Goal: Task Accomplishment & Management: Manage account settings

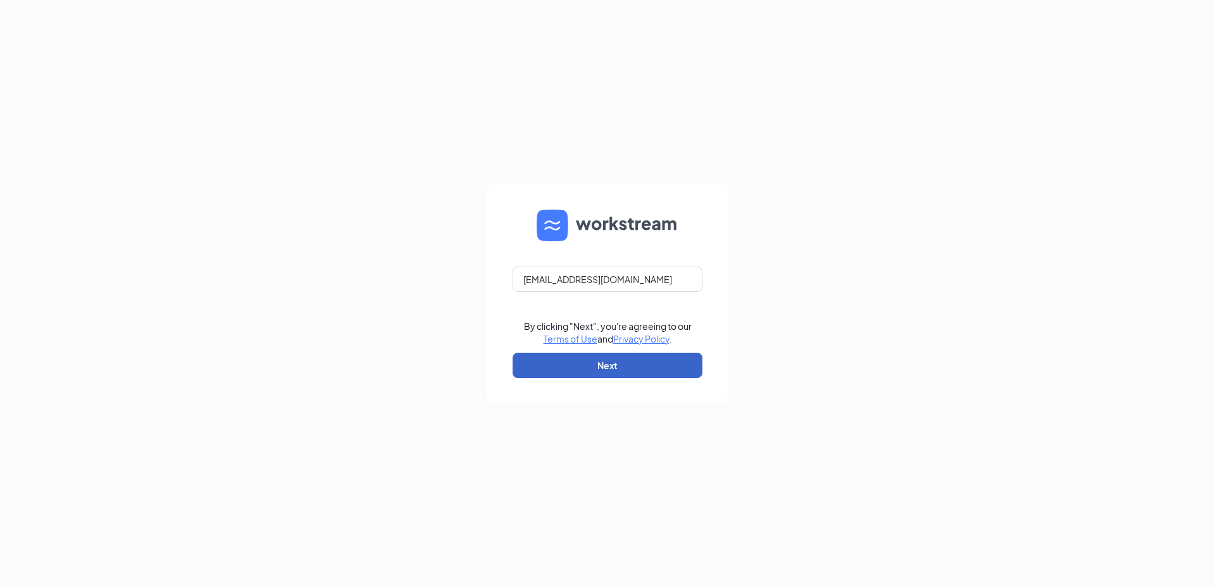
click at [618, 360] on button "Next" at bounding box center [608, 364] width 190 height 25
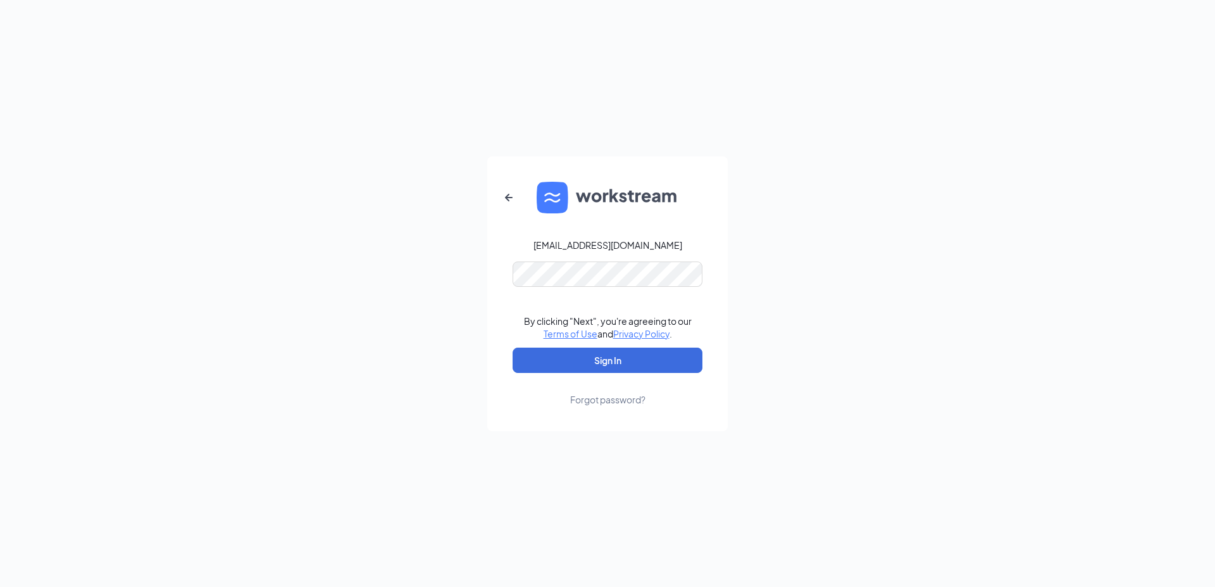
click at [586, 374] on link "Forgot password?" at bounding box center [607, 389] width 75 height 33
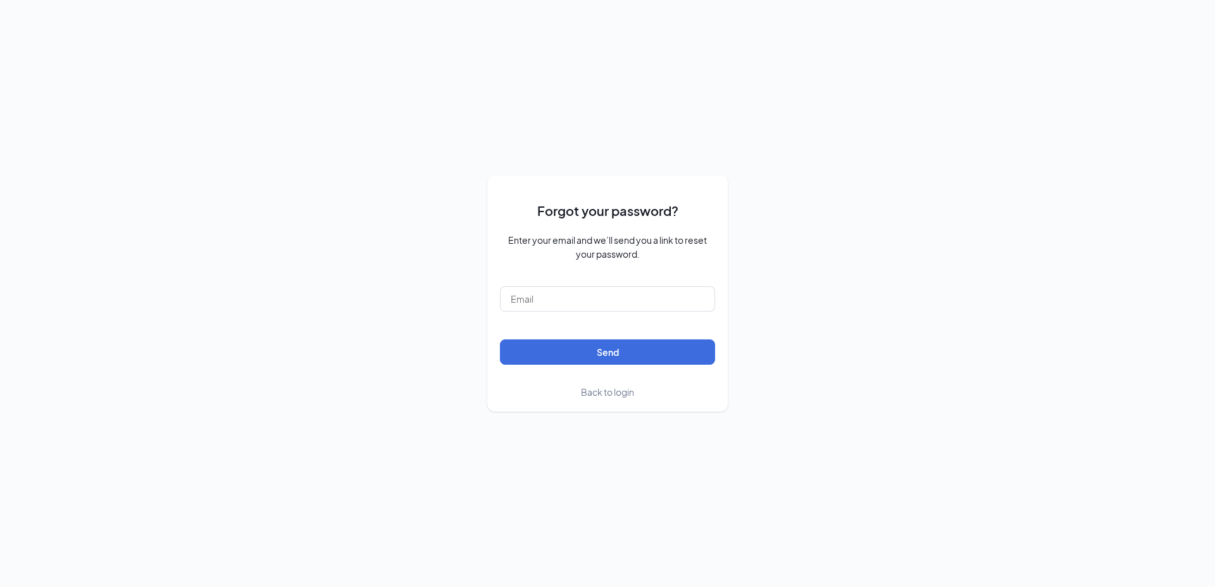
click at [591, 397] on span "Back to login" at bounding box center [607, 391] width 53 height 11
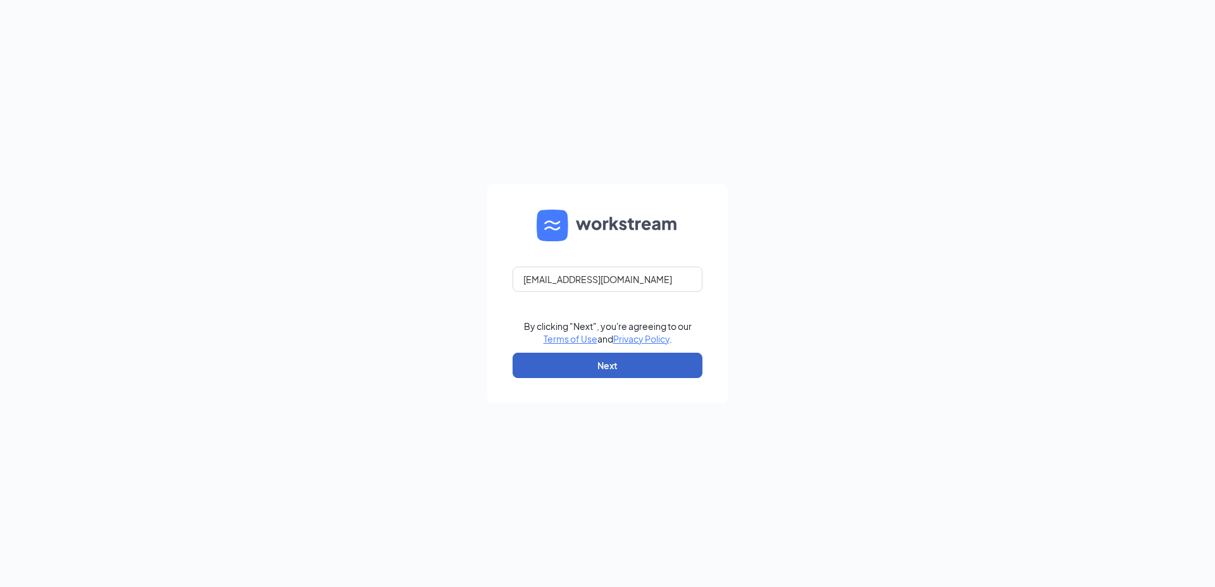
click at [601, 370] on button "Next" at bounding box center [608, 364] width 190 height 25
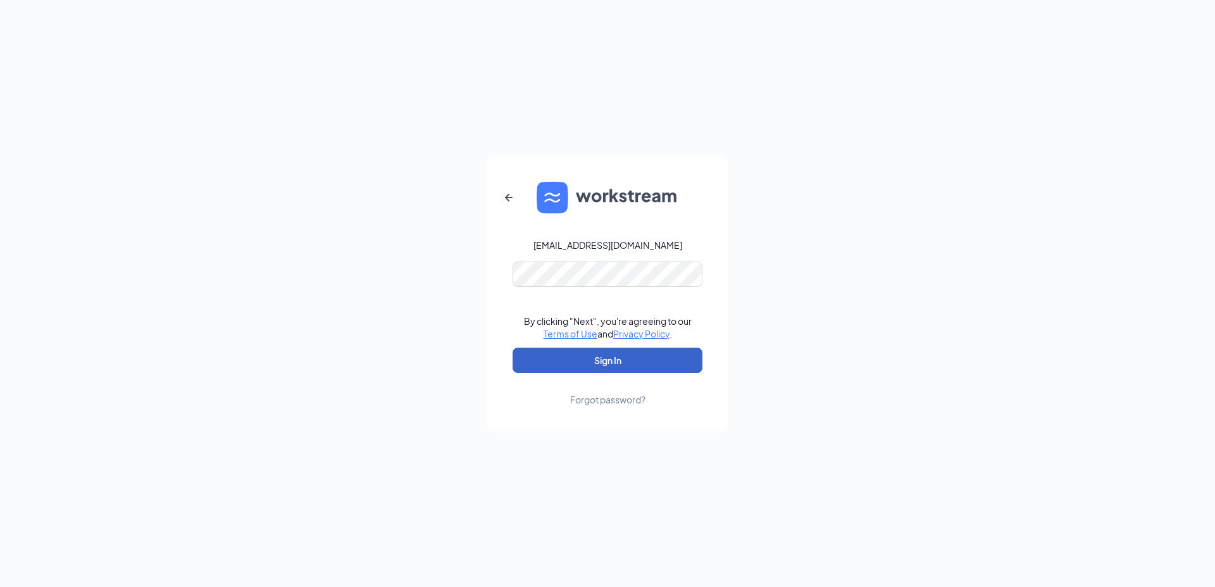
click at [591, 365] on button "Sign In" at bounding box center [608, 359] width 190 height 25
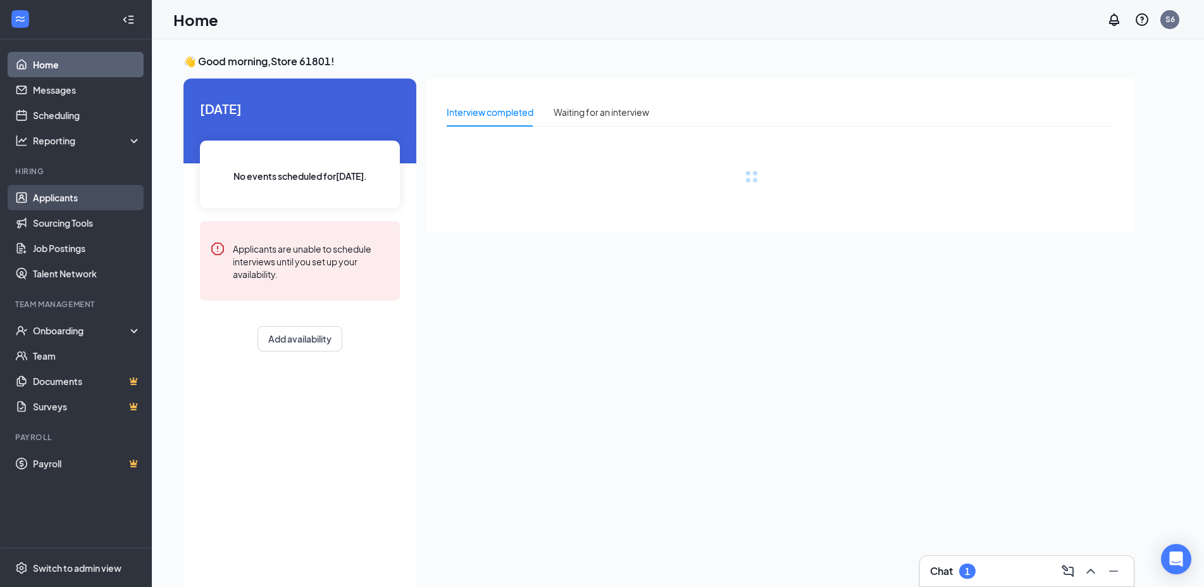
click at [64, 202] on link "Applicants" at bounding box center [87, 197] width 108 height 25
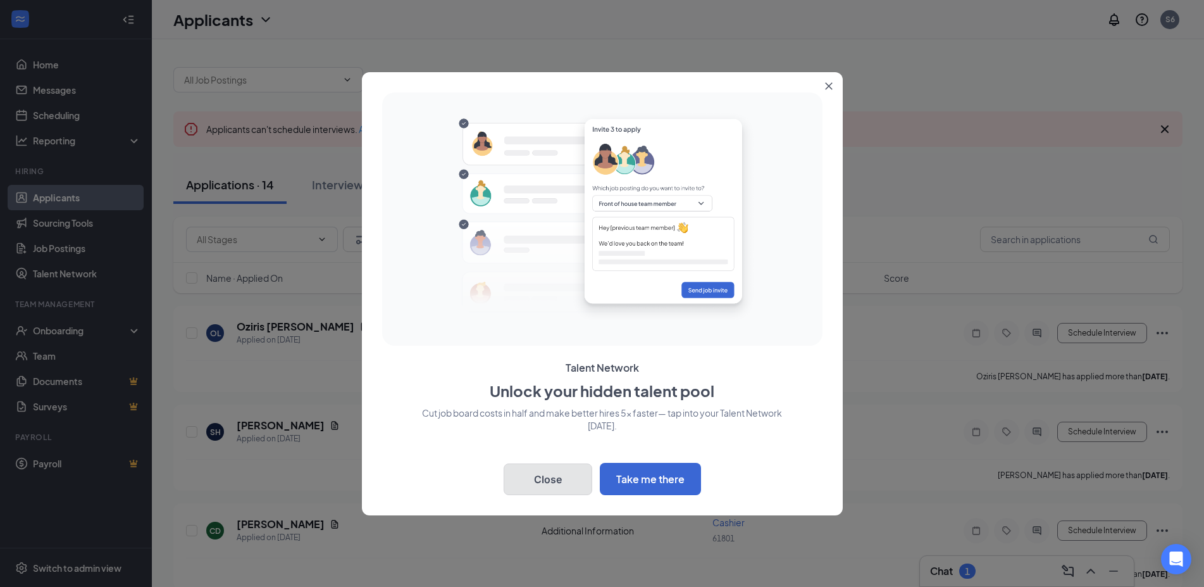
click at [536, 473] on button "Close" at bounding box center [548, 479] width 89 height 32
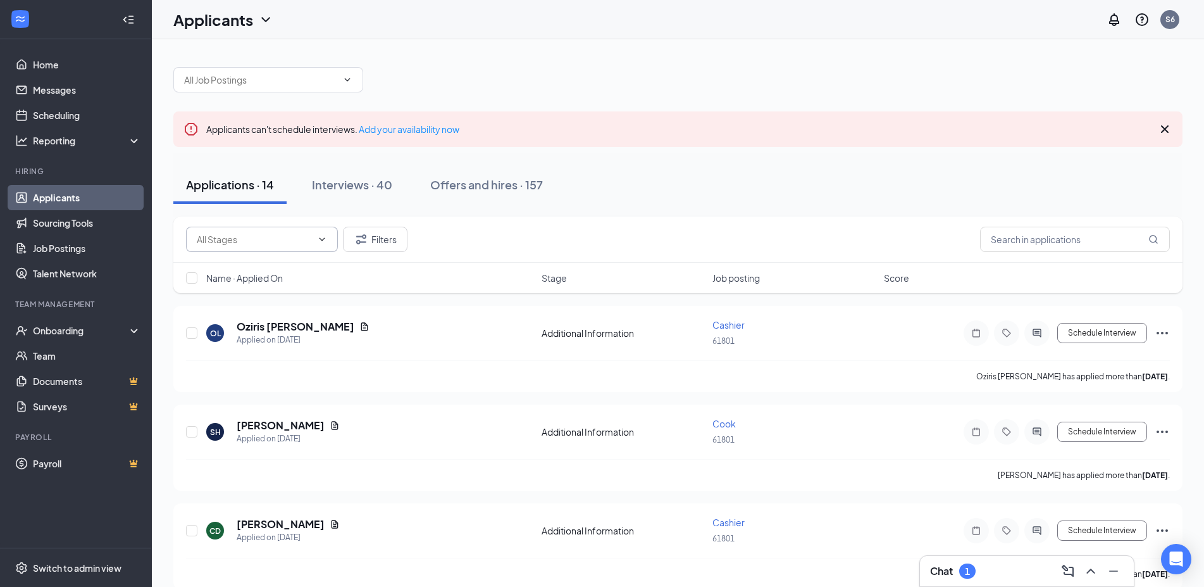
click at [252, 247] on span at bounding box center [262, 239] width 152 height 25
click at [335, 179] on div "Interviews · 40" at bounding box center [352, 185] width 80 height 16
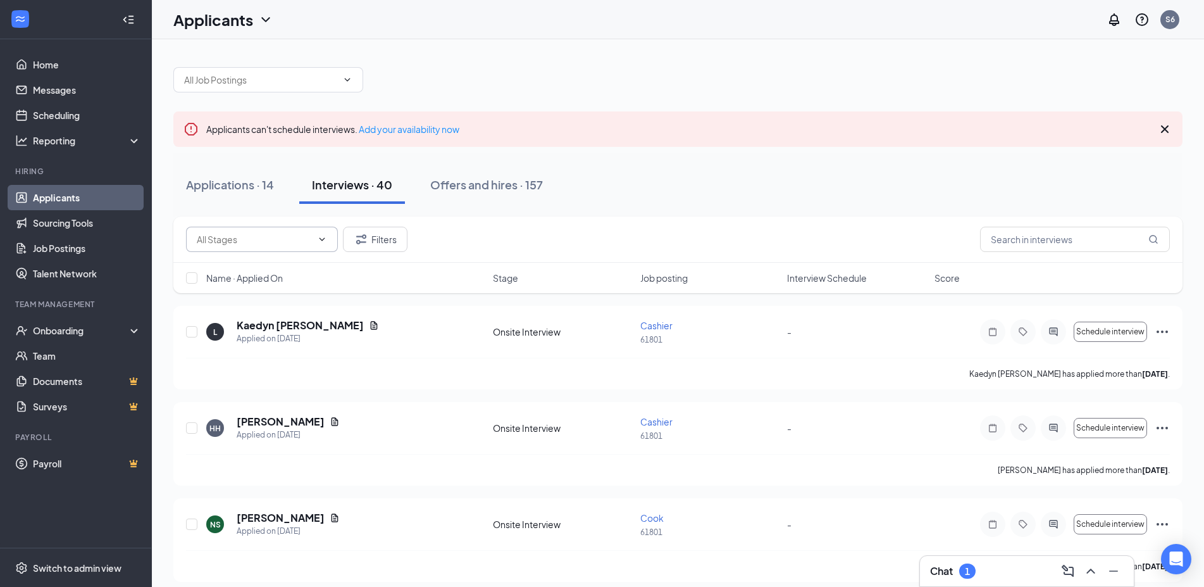
click at [237, 239] on input "text" at bounding box center [254, 239] width 115 height 14
click at [1106, 238] on input "text" at bounding box center [1075, 239] width 190 height 25
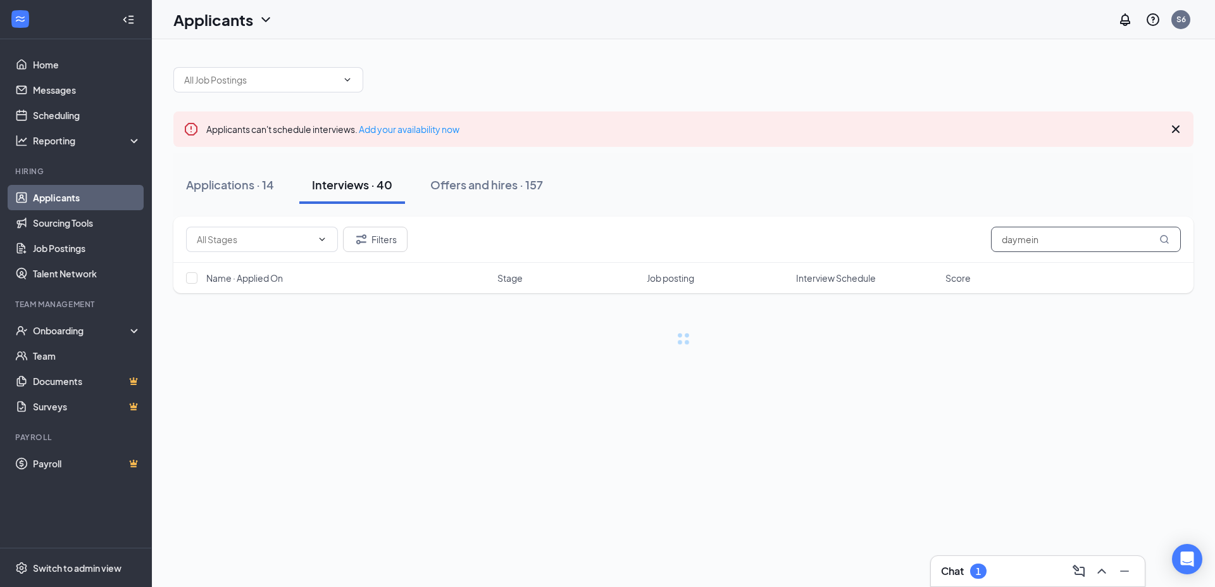
type input "daymein"
click at [1181, 127] on icon "Cross" at bounding box center [1175, 128] width 15 height 15
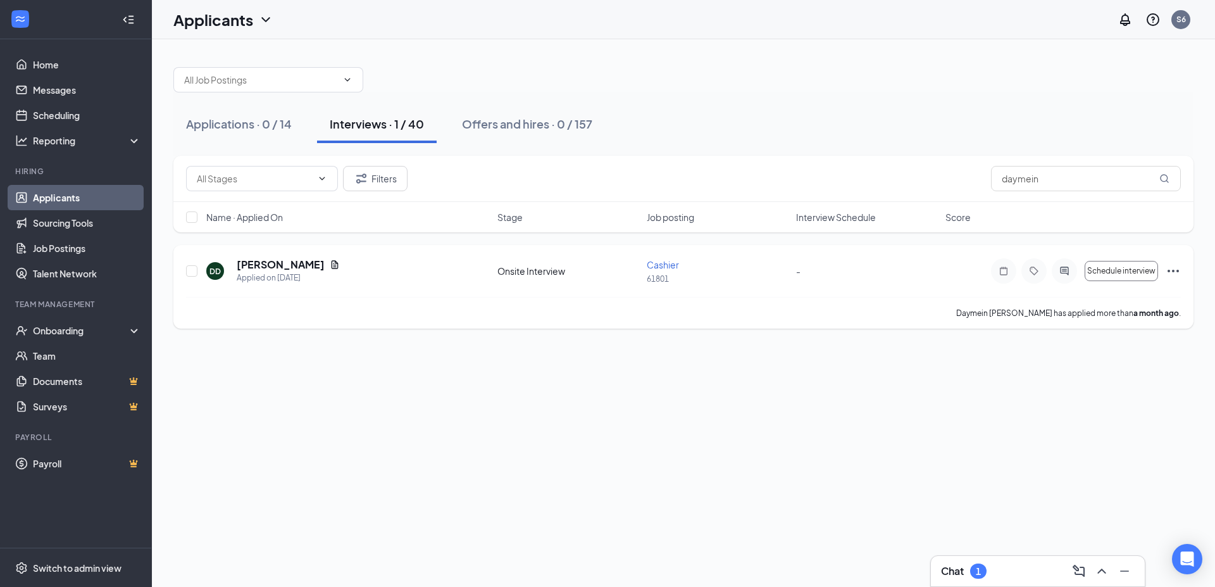
click at [1172, 263] on icon "Ellipses" at bounding box center [1173, 270] width 15 height 15
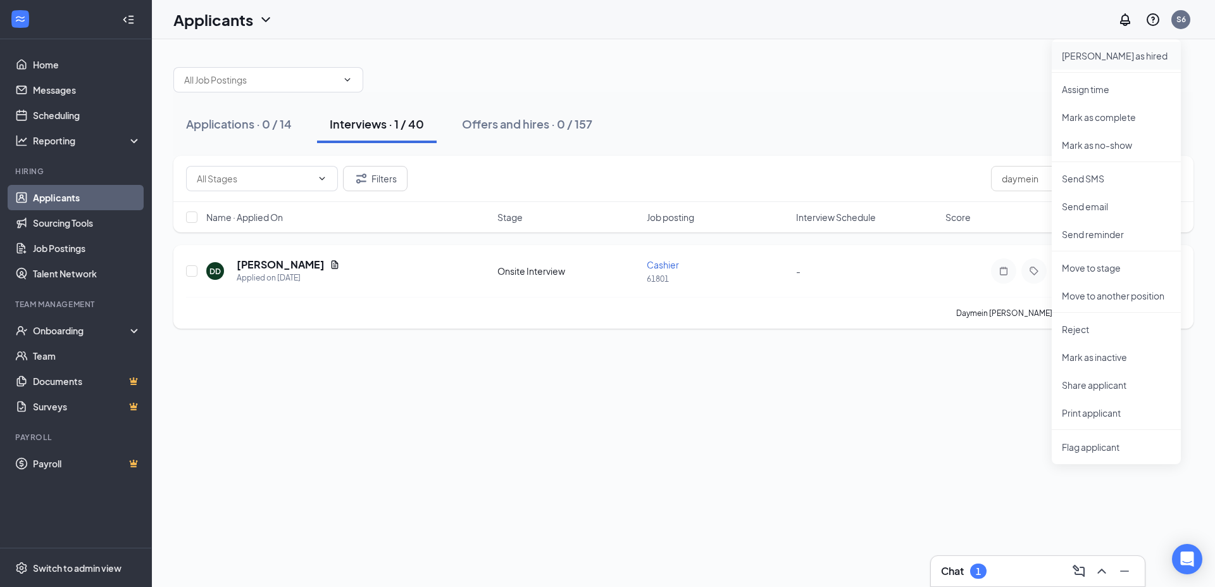
click at [1106, 52] on p "[PERSON_NAME] as hired" at bounding box center [1116, 55] width 109 height 13
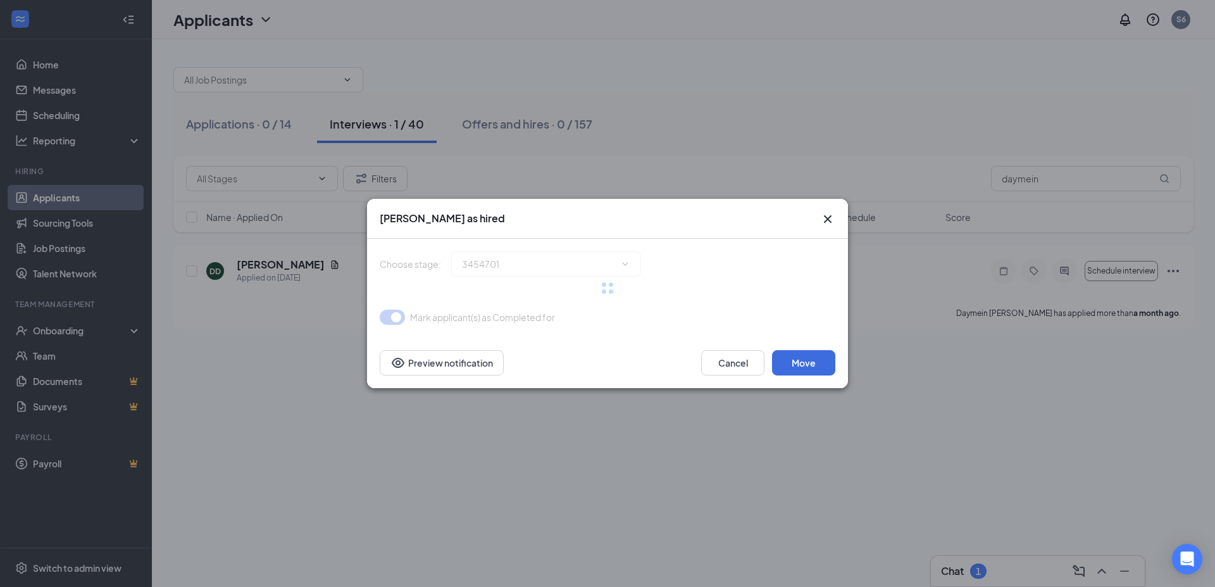
type input "Hiring Complete (final stage)"
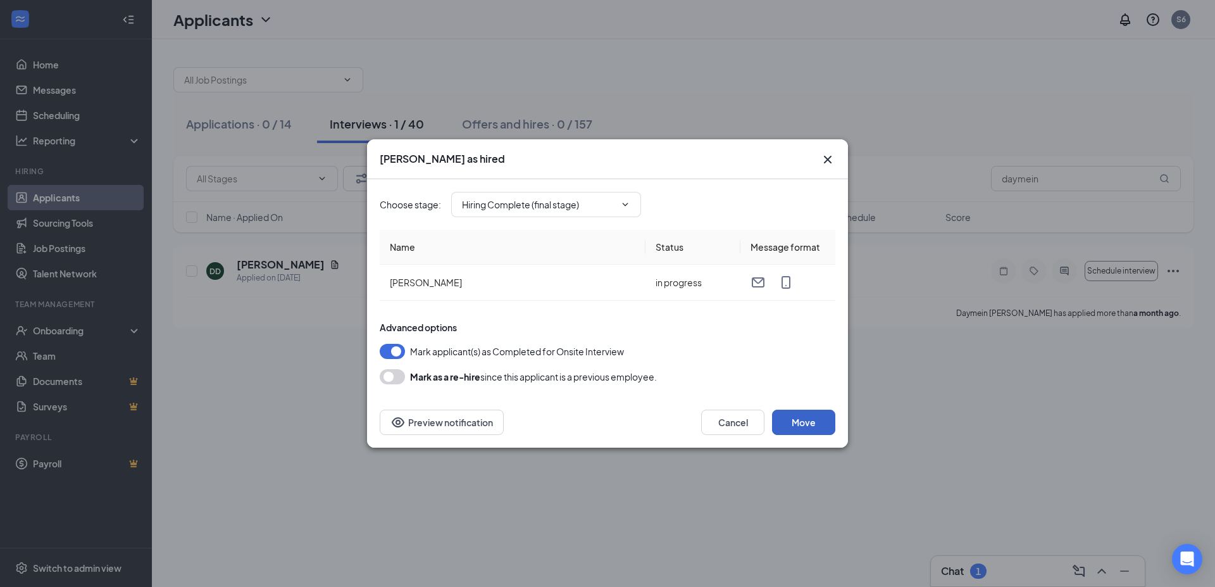
click at [805, 418] on button "Move" at bounding box center [803, 421] width 63 height 25
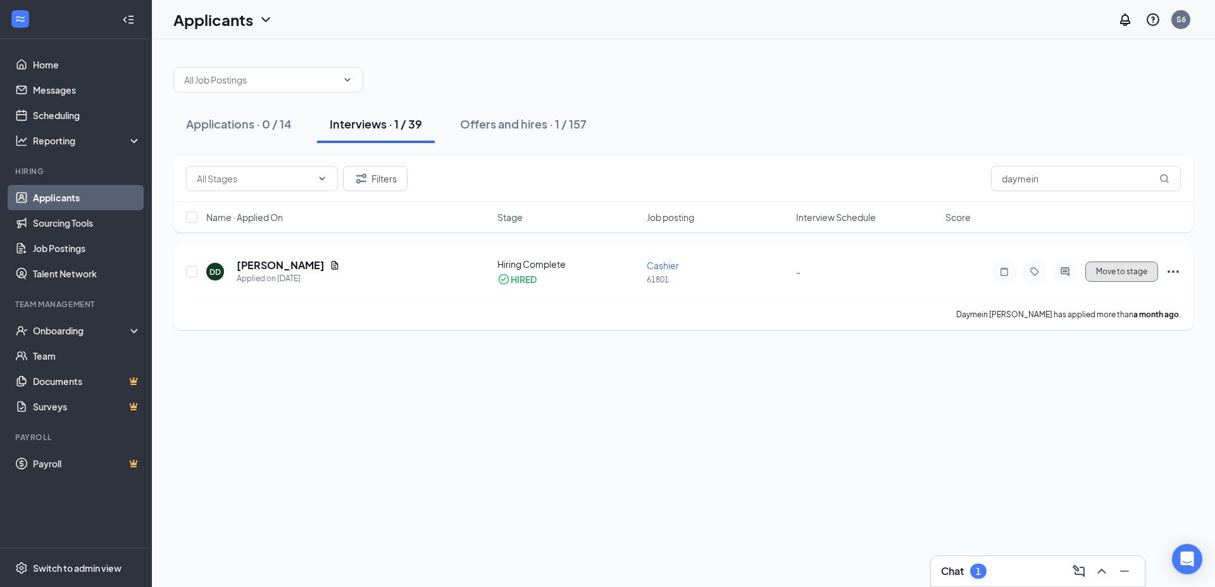
click at [1131, 280] on button "Move to stage" at bounding box center [1121, 271] width 73 height 20
type input "Background Check (final stage)"
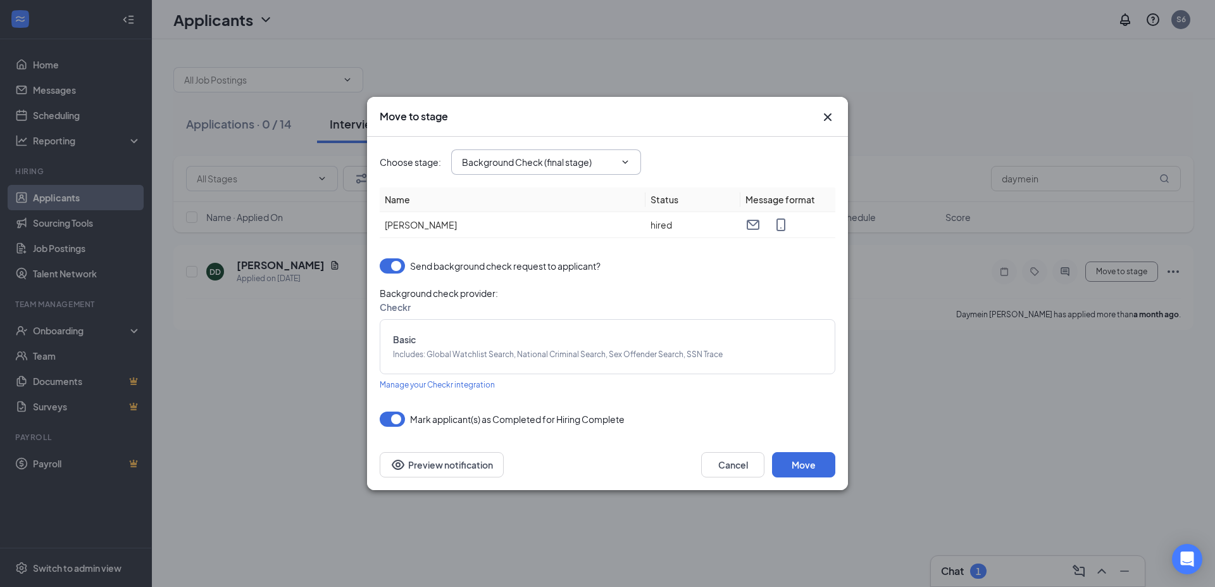
click at [621, 170] on span "Background Check (final stage)" at bounding box center [546, 161] width 190 height 25
click at [627, 158] on icon "ChevronDown" at bounding box center [625, 162] width 10 height 10
click at [624, 158] on icon "ChevronDown" at bounding box center [625, 162] width 10 height 10
click at [711, 457] on button "Cancel" at bounding box center [732, 464] width 63 height 25
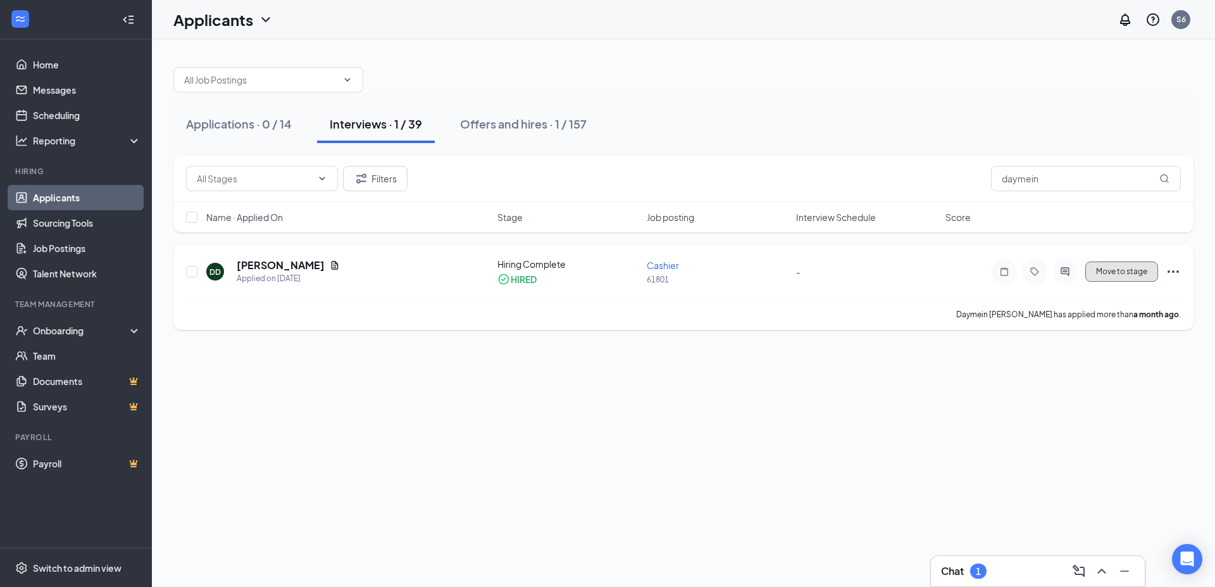
click at [1126, 267] on button "Move to stage" at bounding box center [1121, 271] width 73 height 20
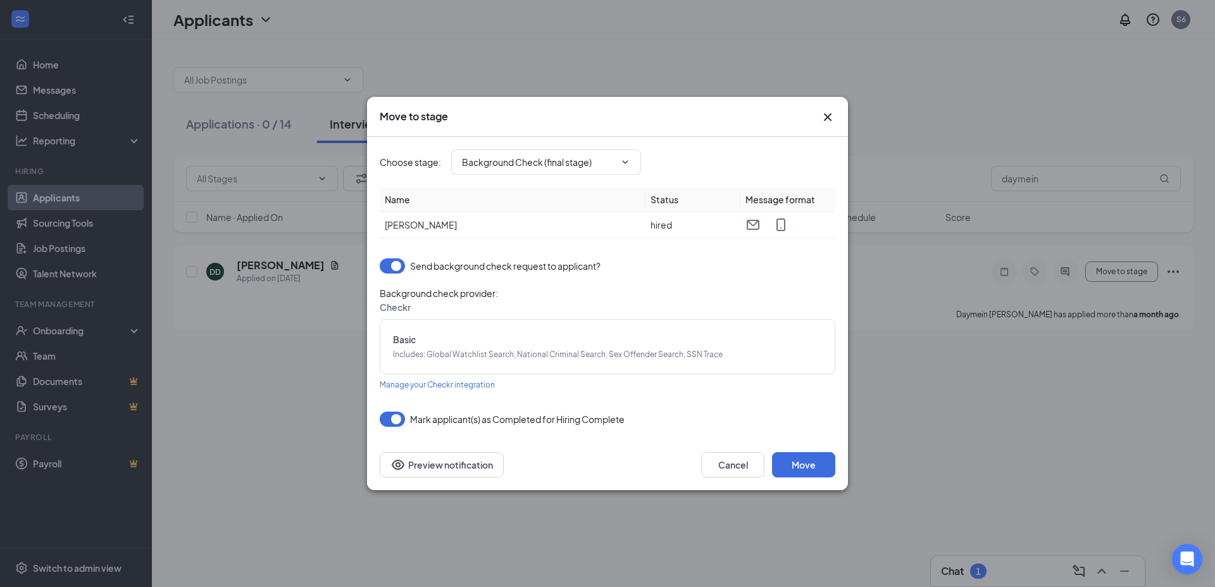
click at [1169, 270] on div "Move to stage Choose stage : Background Check (final stage) Name Status Message…" at bounding box center [607, 293] width 1215 height 587
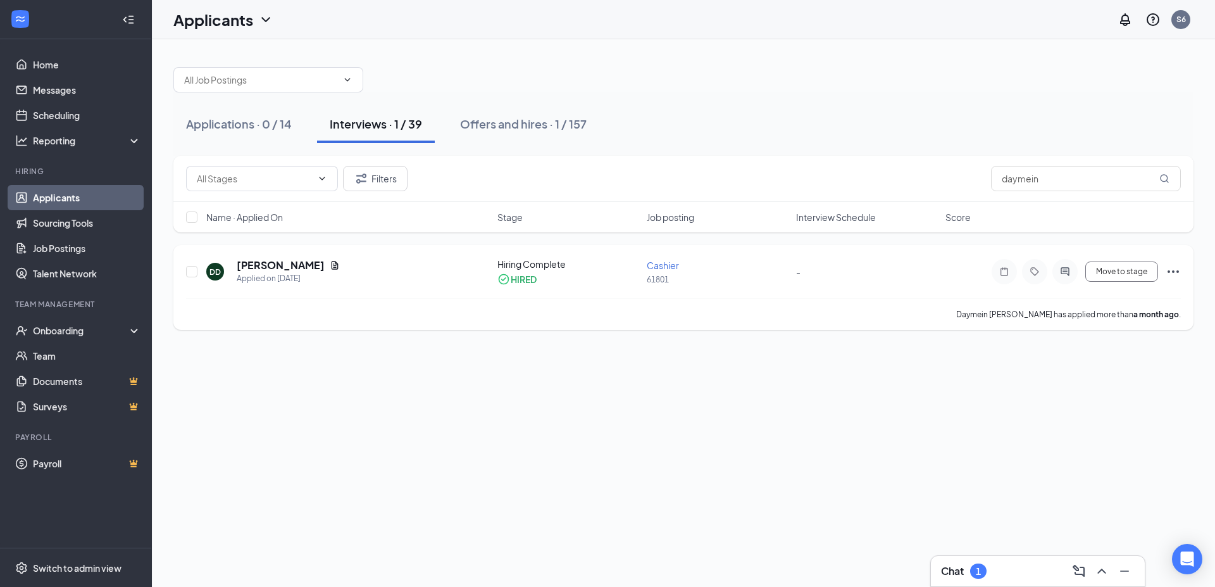
click at [1167, 272] on icon "Ellipses" at bounding box center [1173, 271] width 15 height 15
drag, startPoint x: 899, startPoint y: 435, endPoint x: 999, endPoint y: 368, distance: 120.7
click at [900, 434] on div "Applications · 0 / 14 Interviews · 1 / 39 Offers and hires · 1 / 157 Onsite Int…" at bounding box center [683, 312] width 1063 height 547
click at [1131, 281] on button "Move to stage" at bounding box center [1121, 271] width 73 height 20
type input "Background Check (final stage)"
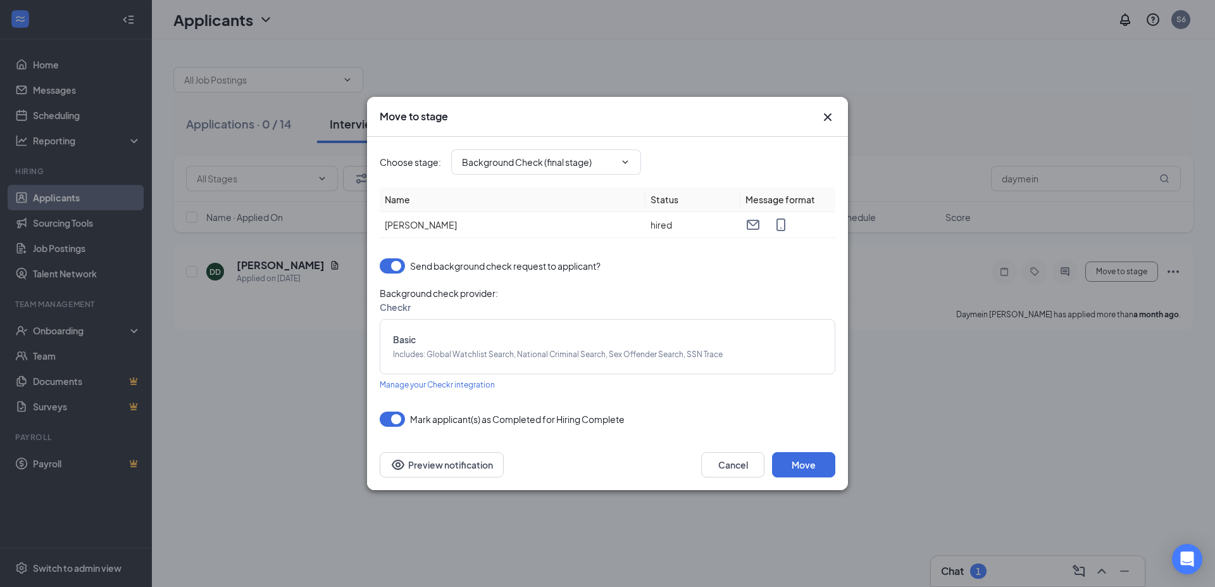
click at [828, 121] on icon "Cross" at bounding box center [827, 116] width 15 height 15
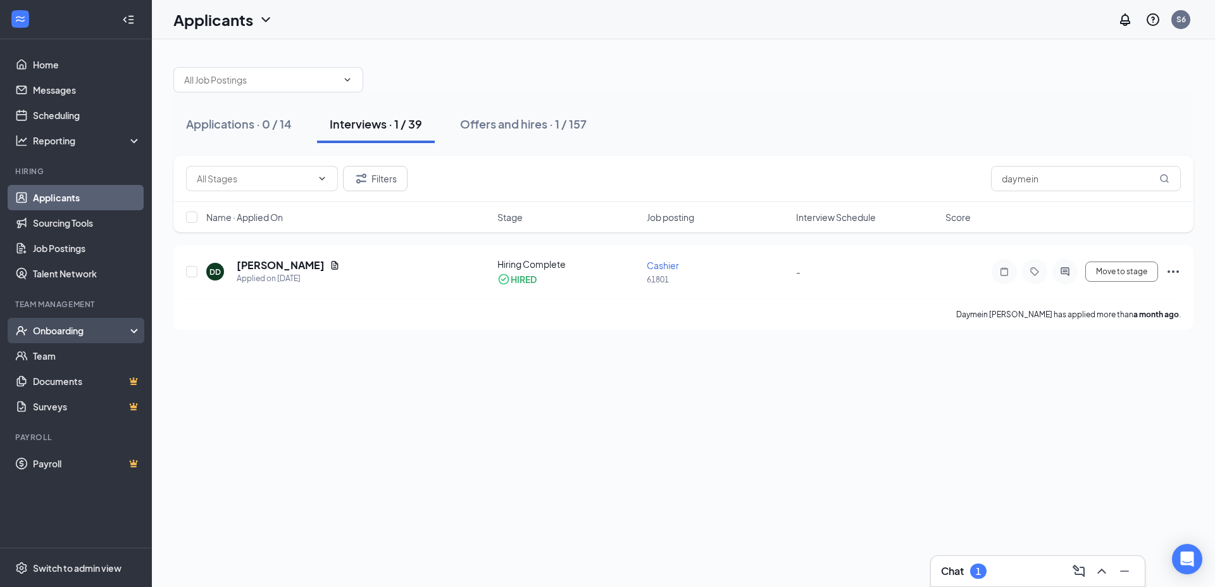
click at [68, 323] on div "Onboarding" at bounding box center [76, 330] width 152 height 25
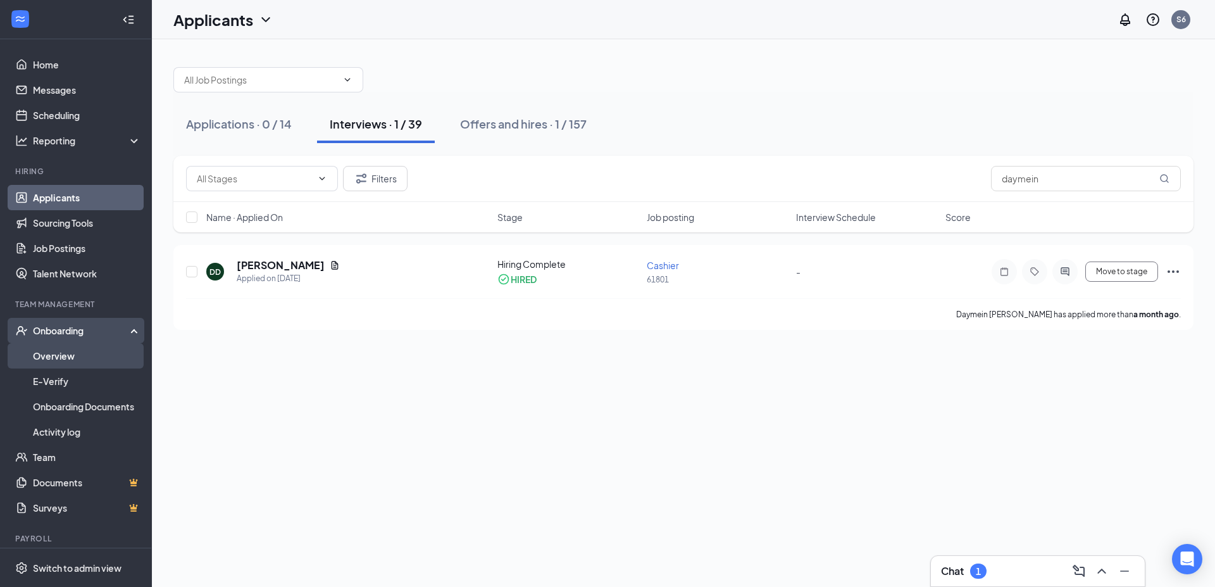
click at [65, 354] on link "Overview" at bounding box center [87, 355] width 108 height 25
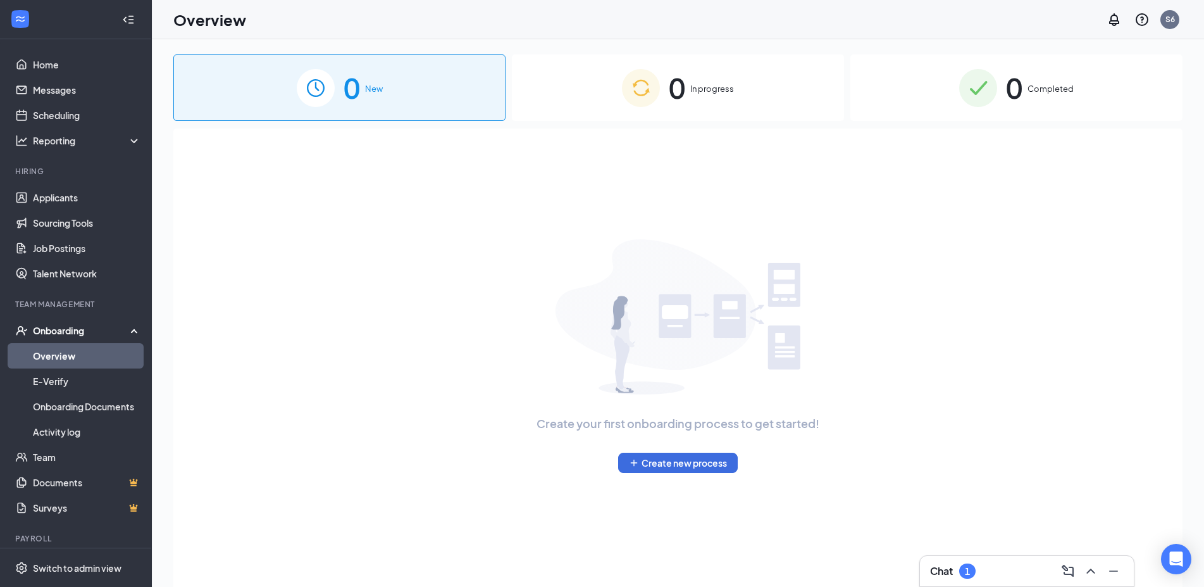
click at [719, 103] on div "0 In progress" at bounding box center [678, 87] width 332 height 66
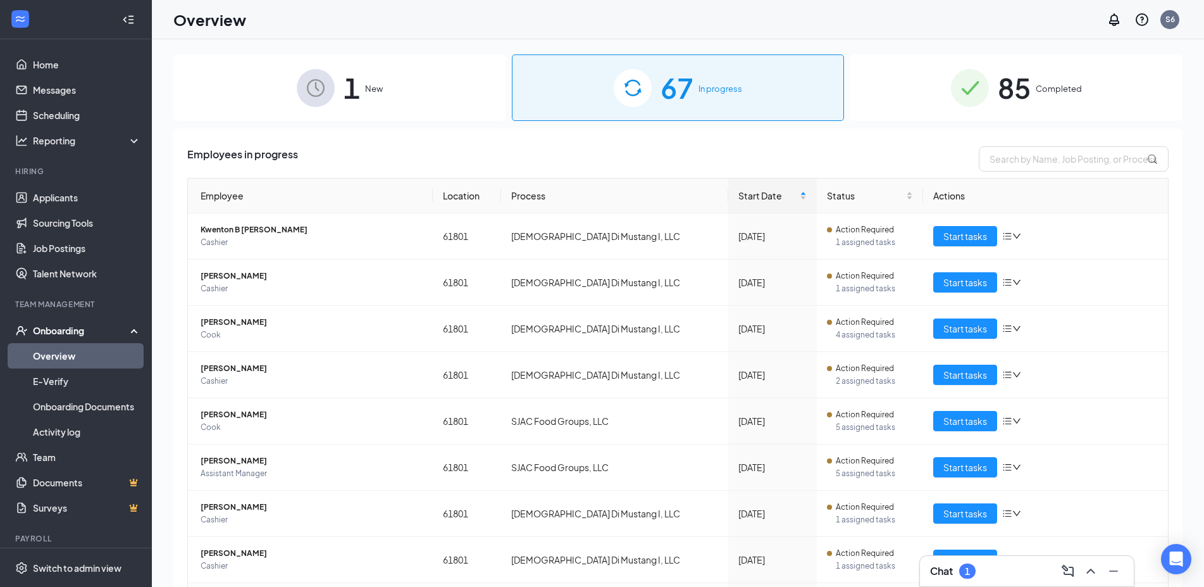
click at [398, 84] on div "1 New" at bounding box center [339, 87] width 332 height 66
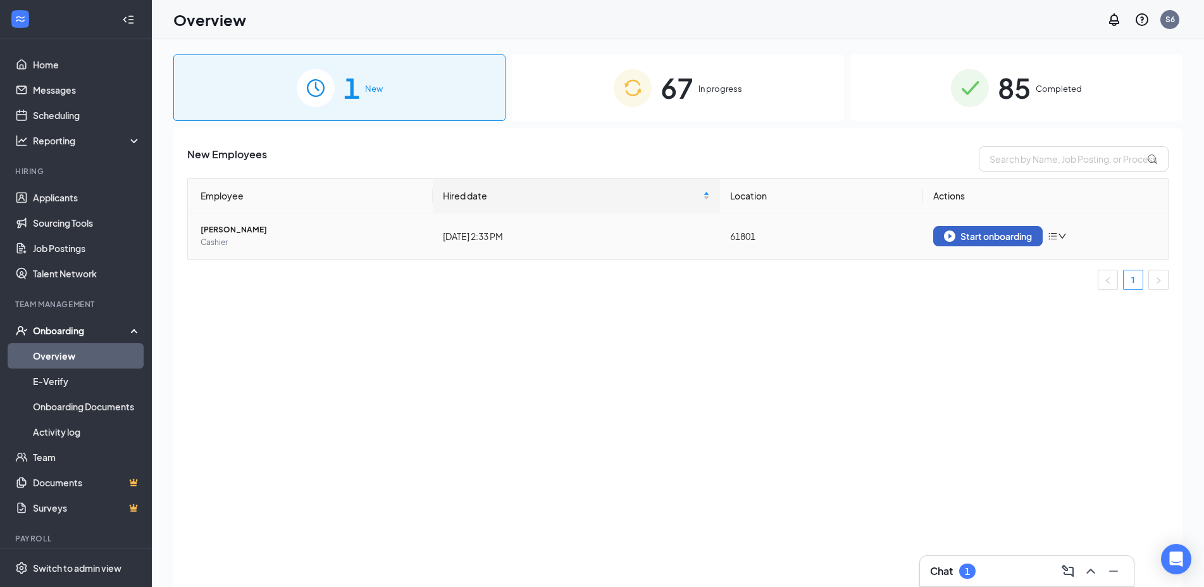
click at [1002, 241] on div "Start onboarding" at bounding box center [988, 235] width 88 height 11
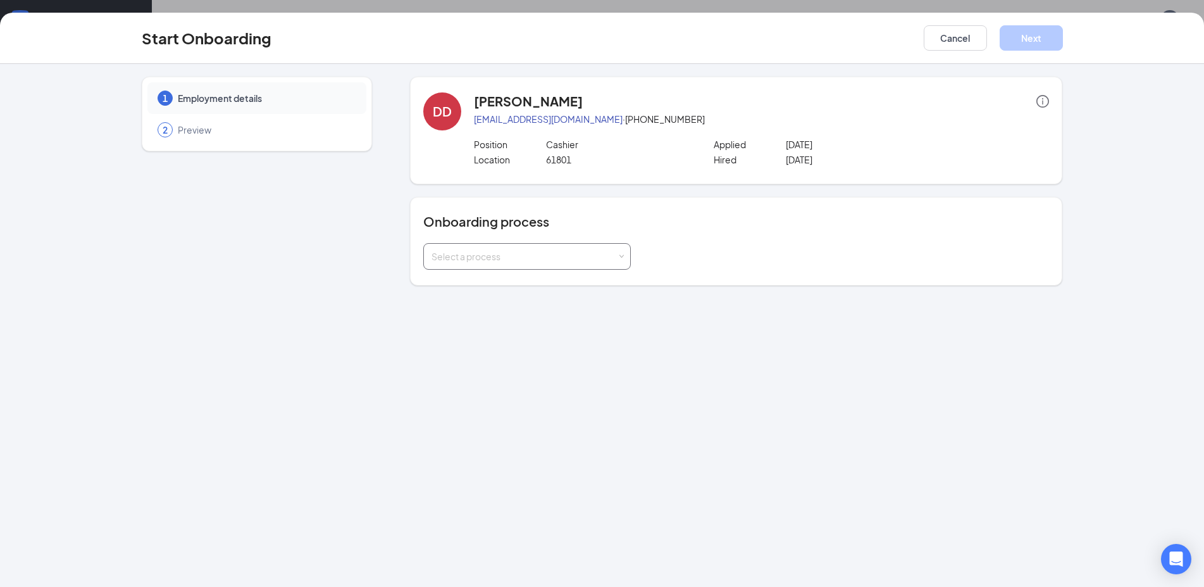
click at [579, 246] on div "Select a process" at bounding box center [527, 256] width 191 height 25
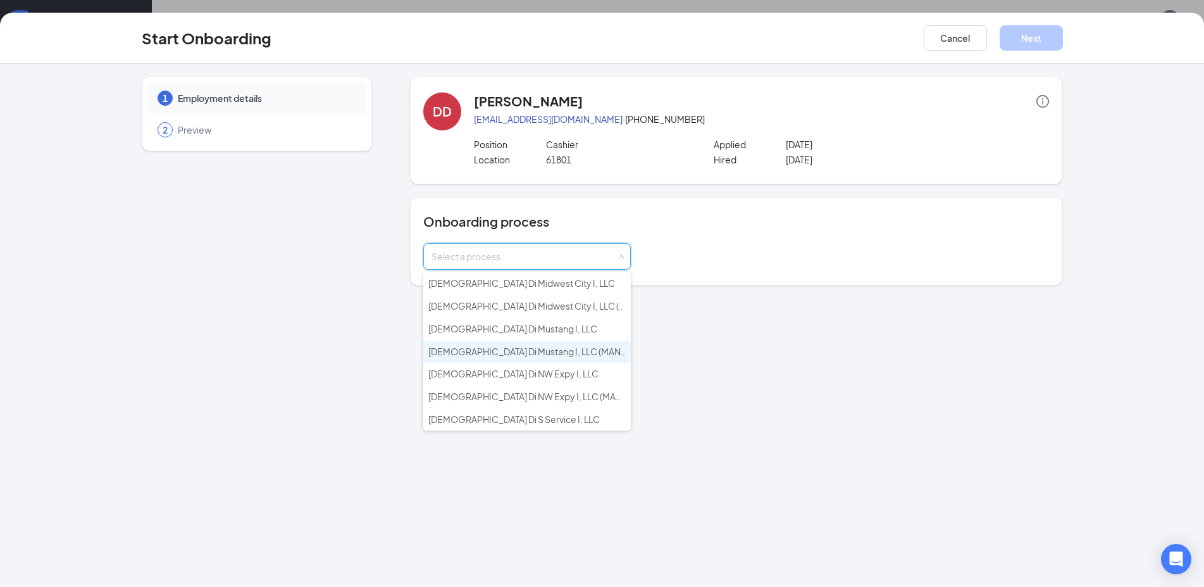
click at [583, 352] on span "[DEMOGRAPHIC_DATA] Di Mustang I, LLC (MANAGEMENT)" at bounding box center [547, 350] width 238 height 11
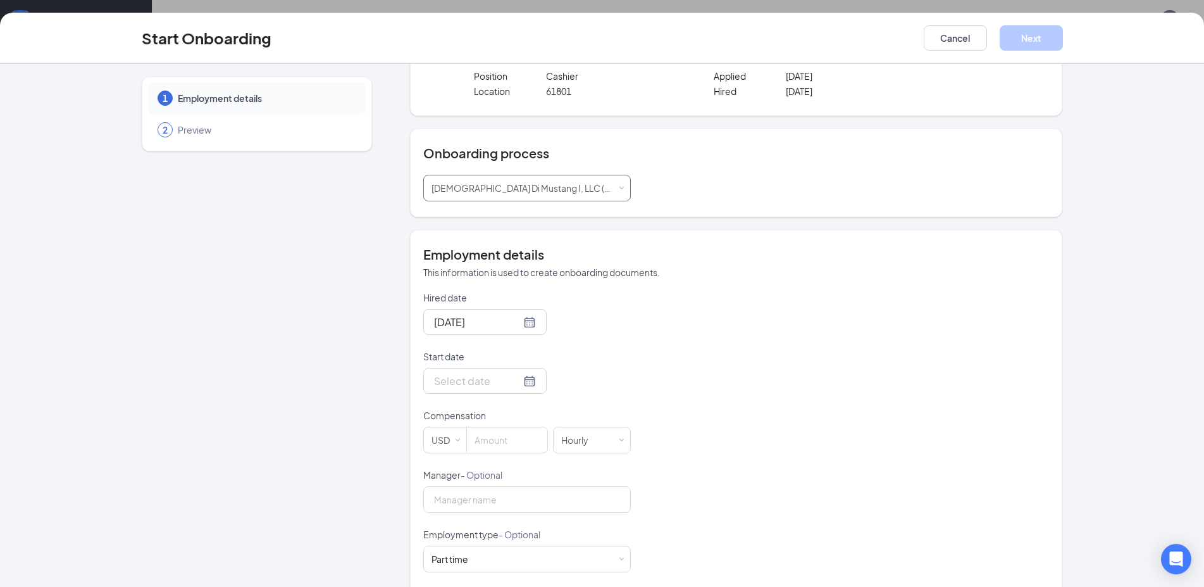
scroll to position [137, 0]
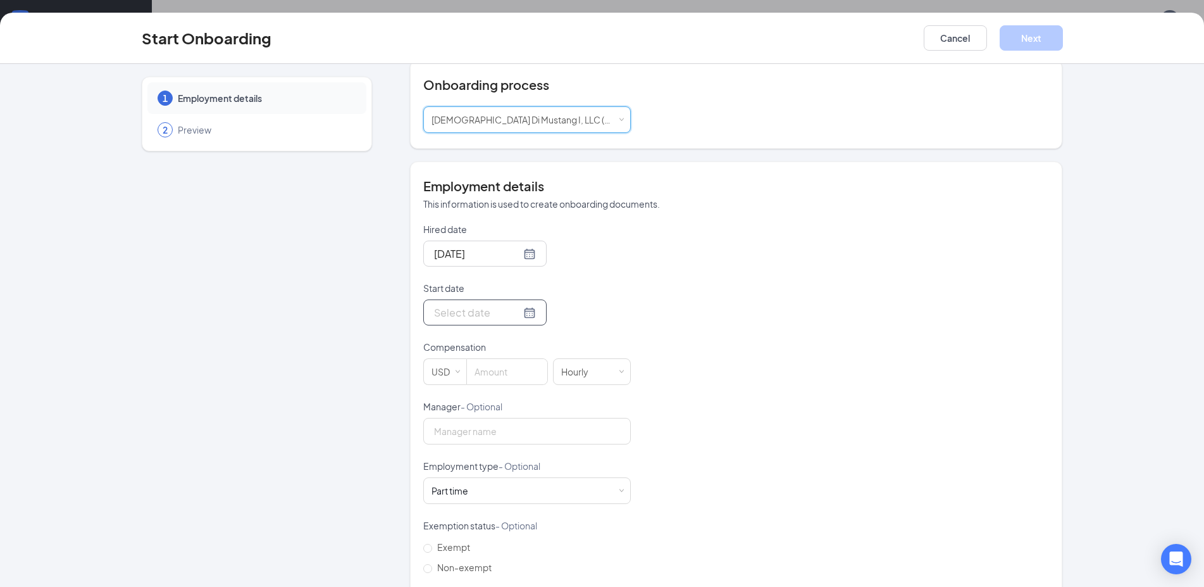
click at [515, 312] on input "Start date" at bounding box center [477, 312] width 87 height 16
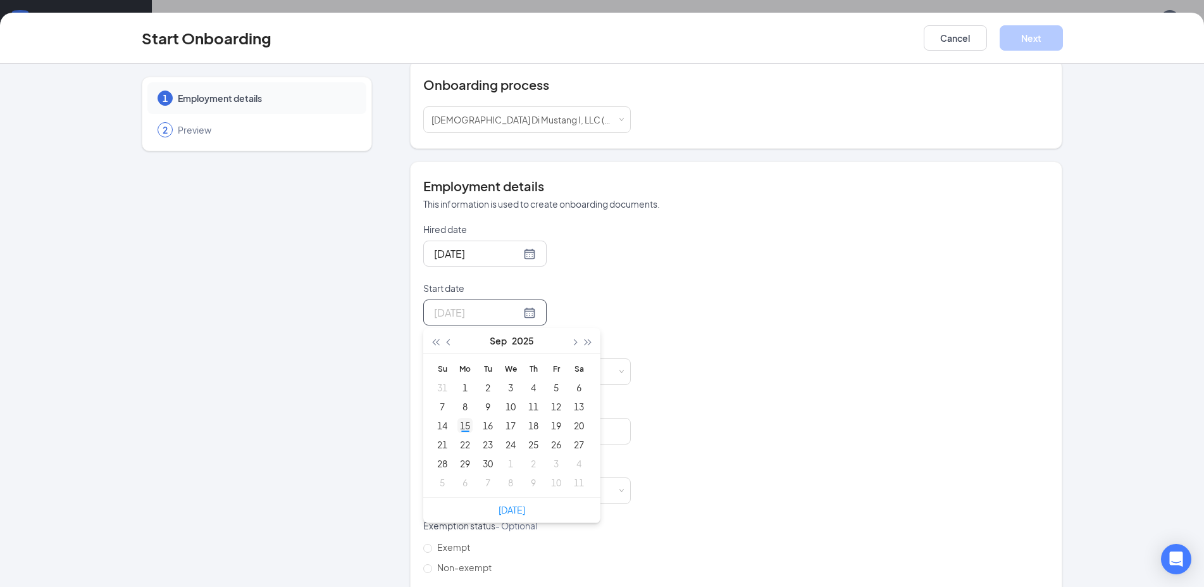
type input "[DATE]"
click at [464, 432] on div "15" at bounding box center [464, 425] width 15 height 15
click at [506, 377] on input at bounding box center [507, 371] width 80 height 25
type input "11"
click at [716, 353] on div "Hired date [DATE] Start date [DATE] [DATE] Su Mo Tu We Th Fr Sa 31 1 2 3 4 5 6 …" at bounding box center [736, 459] width 626 height 473
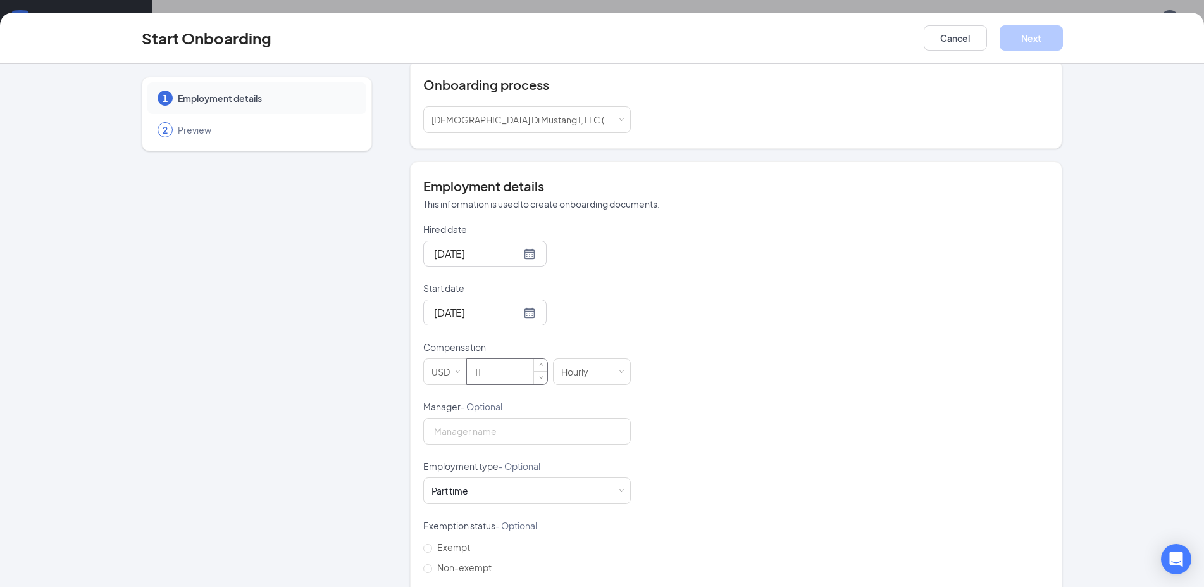
click at [501, 373] on input "11" at bounding box center [507, 371] width 80 height 25
click at [532, 425] on input "Manager - Optional" at bounding box center [527, 431] width 208 height 27
type input "[PERSON_NAME]"
click at [716, 354] on div "Hired date [DATE] Start date [DATE] [DATE] Su Mo Tu We Th Fr Sa 31 1 2 3 4 5 6 …" at bounding box center [736, 459] width 626 height 473
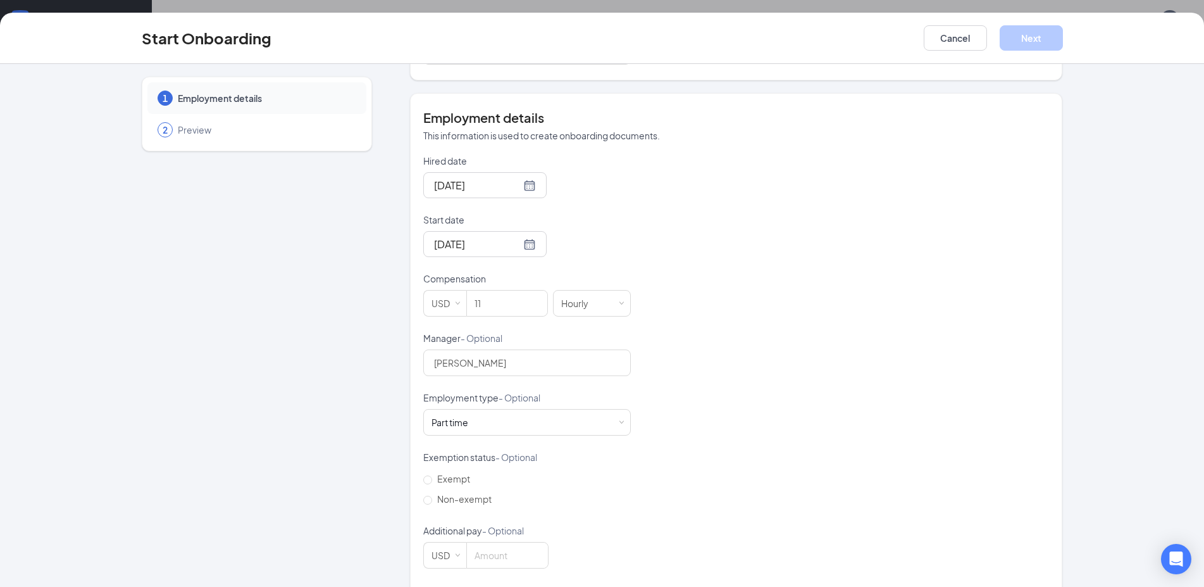
scroll to position [273, 0]
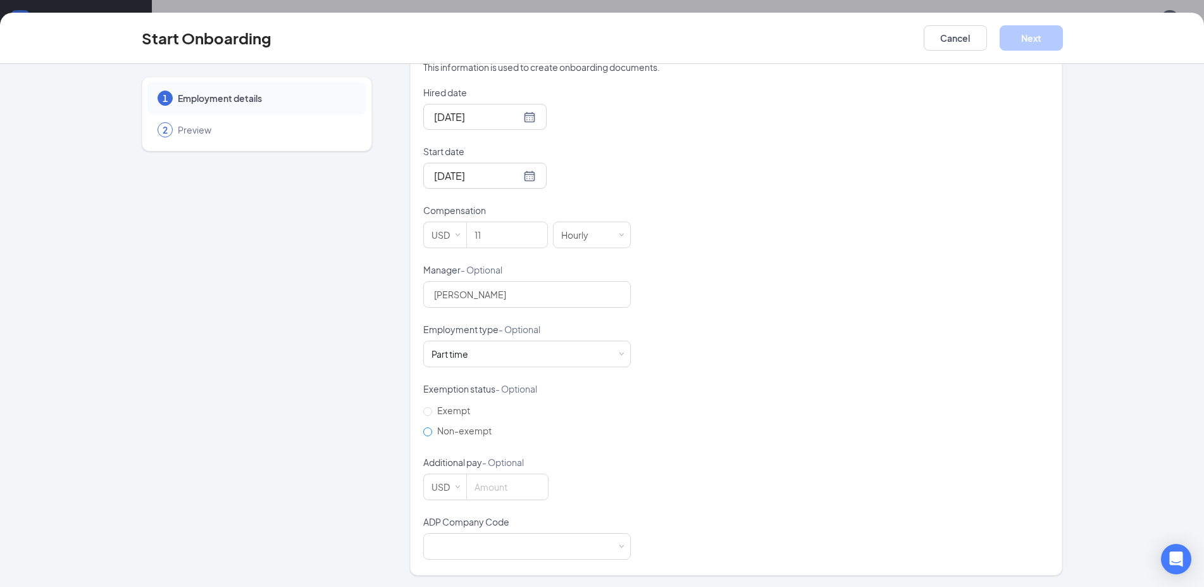
click at [432, 433] on span "Non-exempt" at bounding box center [464, 430] width 65 height 11
click at [427, 433] on input "Non-exempt" at bounding box center [427, 431] width 9 height 9
radio input "true"
click at [533, 538] on div at bounding box center [527, 544] width 191 height 25
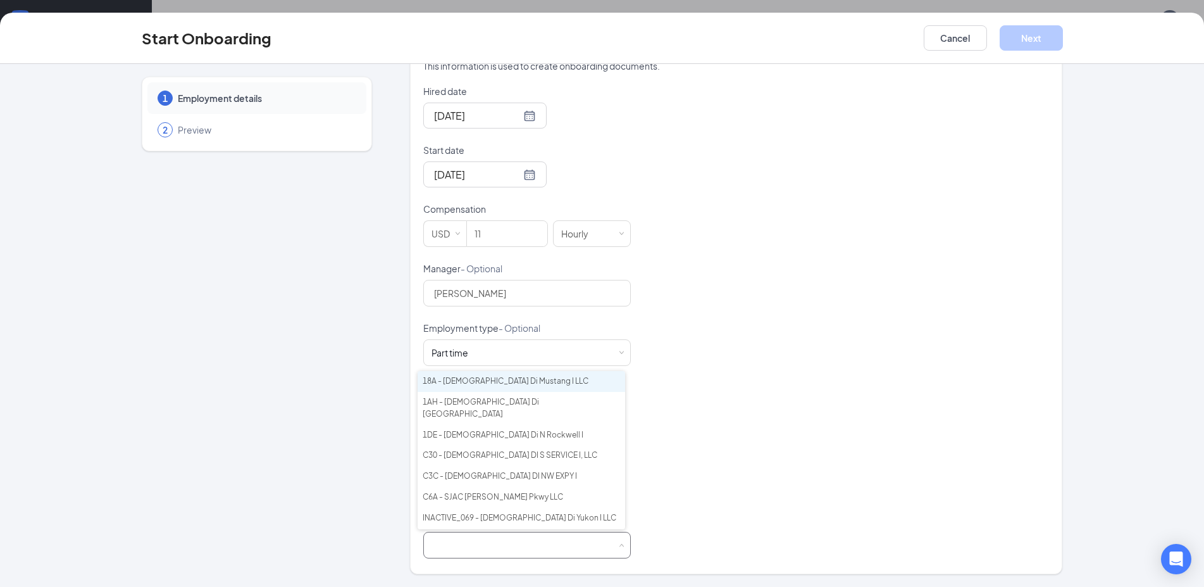
click at [550, 387] on li "18A - [DEMOGRAPHIC_DATA] Di Mustang I LLC" at bounding box center [522, 381] width 208 height 21
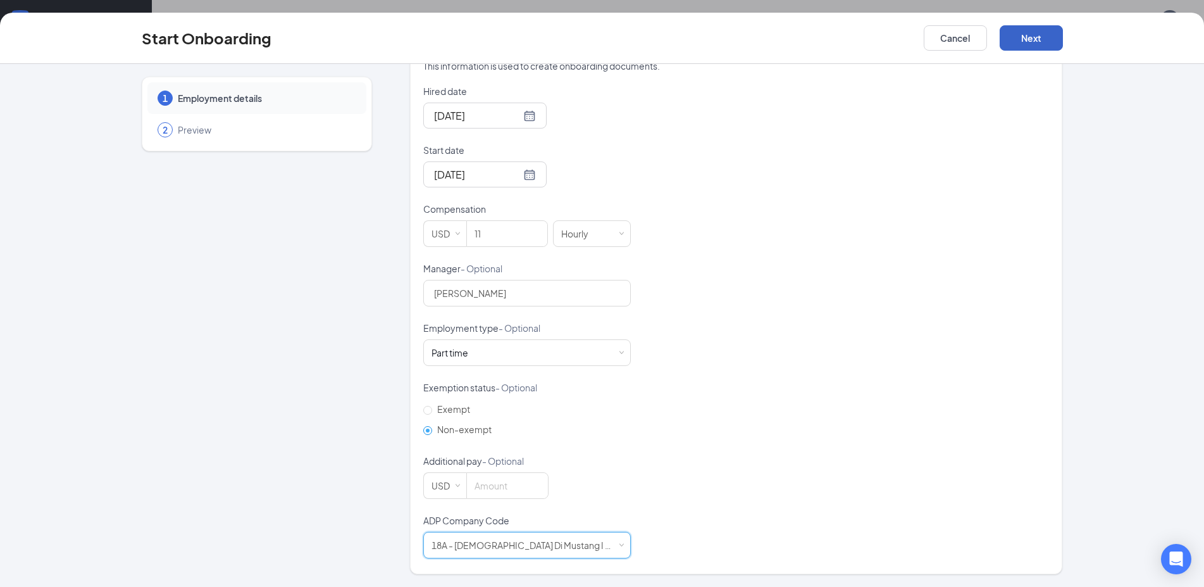
click at [1048, 41] on button "Next" at bounding box center [1031, 37] width 63 height 25
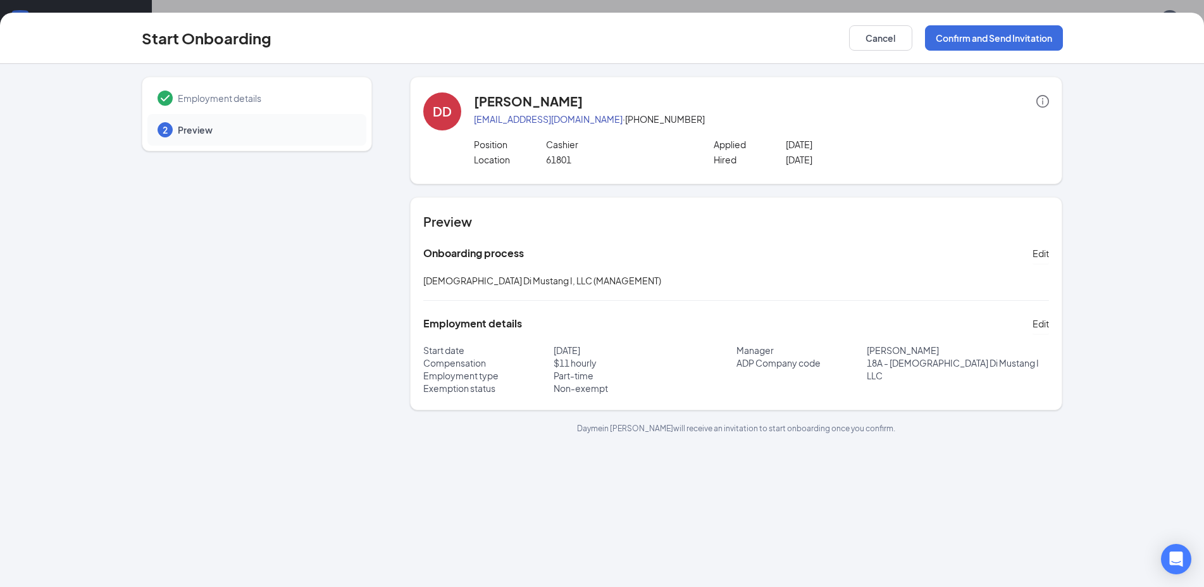
scroll to position [57, 0]
click at [971, 44] on button "Confirm and Send Invitation" at bounding box center [994, 37] width 138 height 25
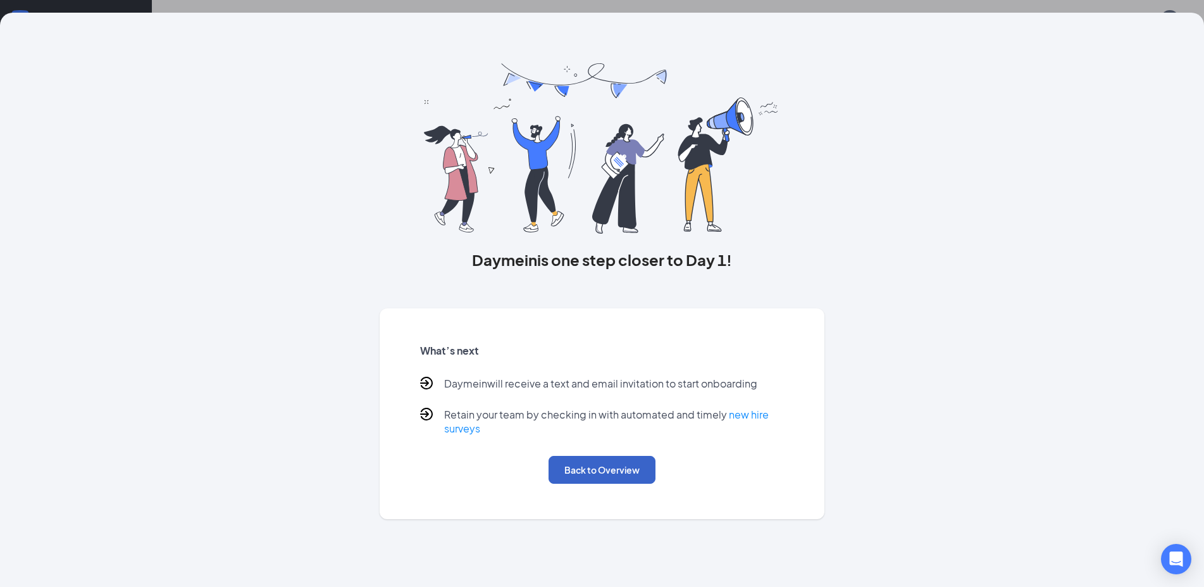
click at [578, 465] on button "Back to Overview" at bounding box center [602, 470] width 107 height 28
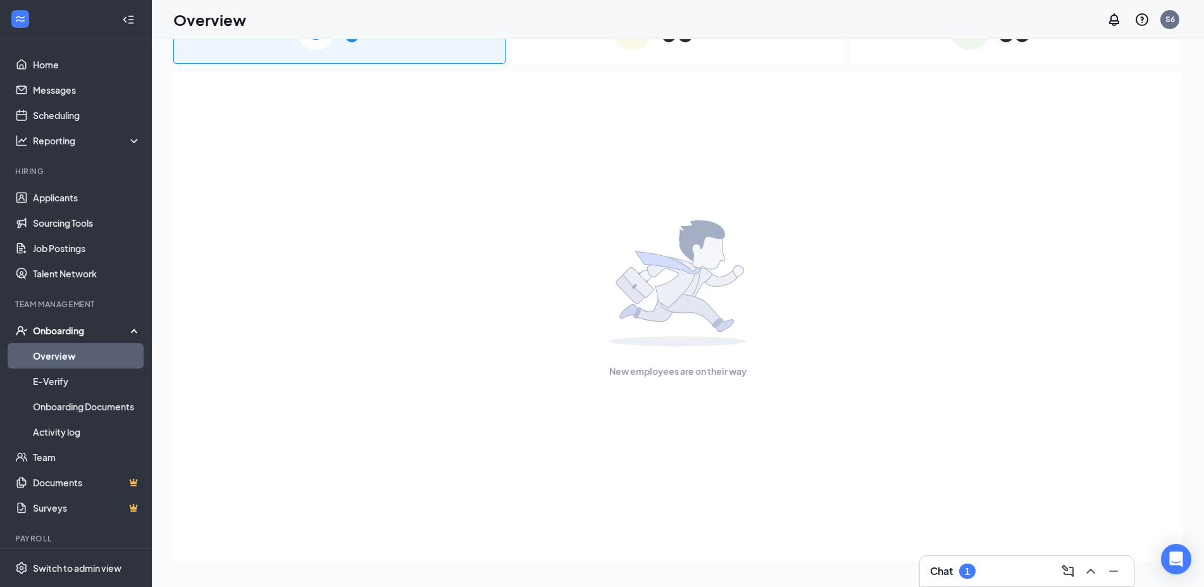
scroll to position [0, 0]
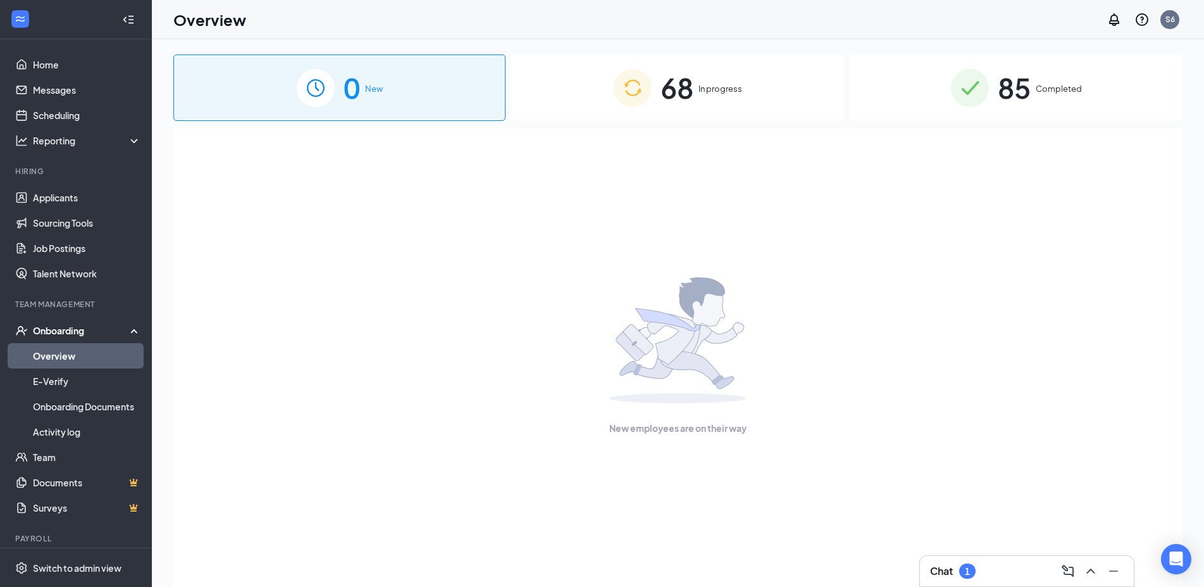
click at [677, 92] on span "68" at bounding box center [677, 88] width 33 height 44
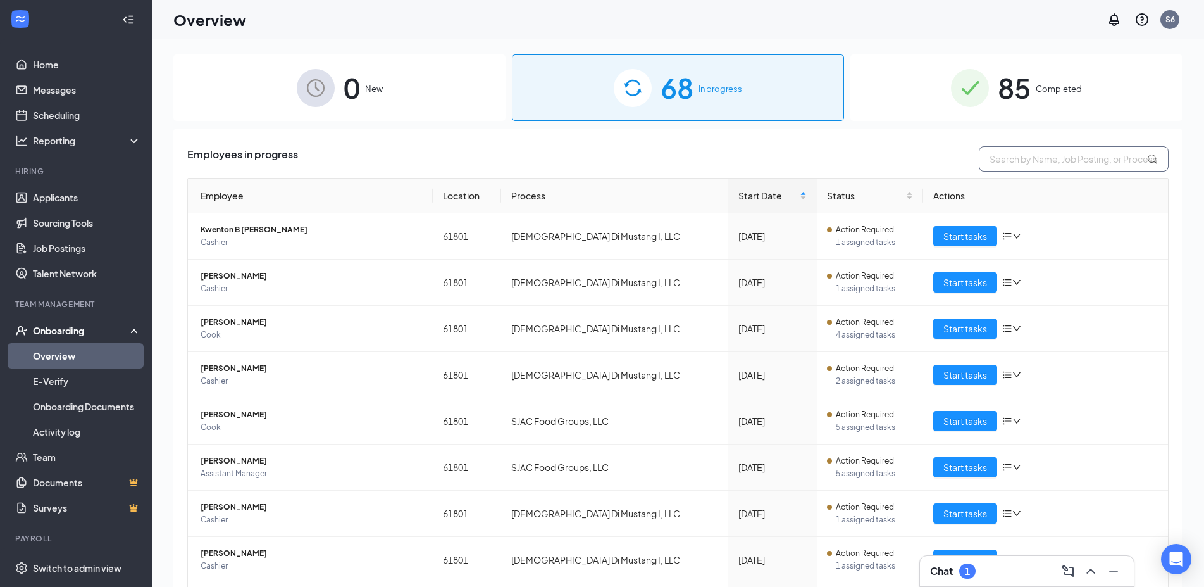
click at [1060, 166] on input "text" at bounding box center [1074, 158] width 190 height 25
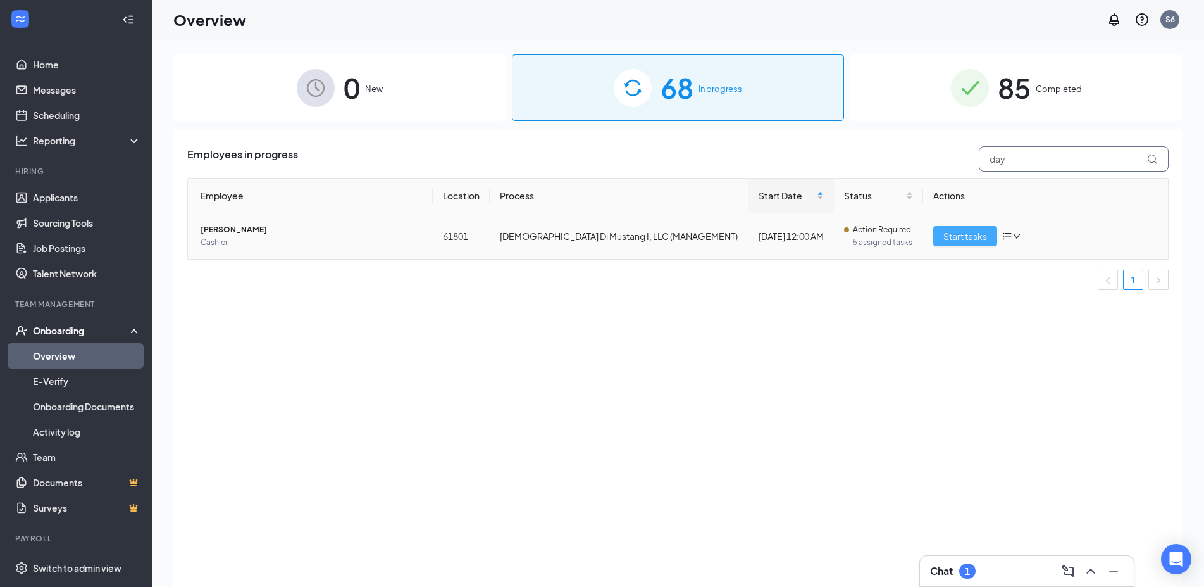
type input "day"
click at [948, 240] on span "Start tasks" at bounding box center [965, 236] width 44 height 14
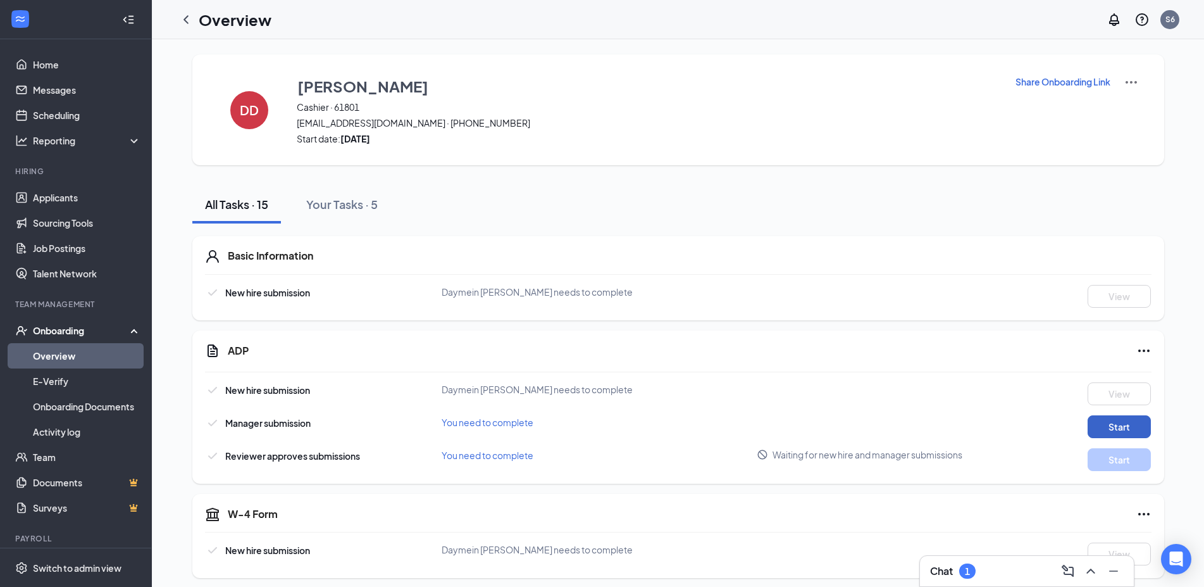
click at [1109, 419] on button "Start" at bounding box center [1119, 426] width 63 height 23
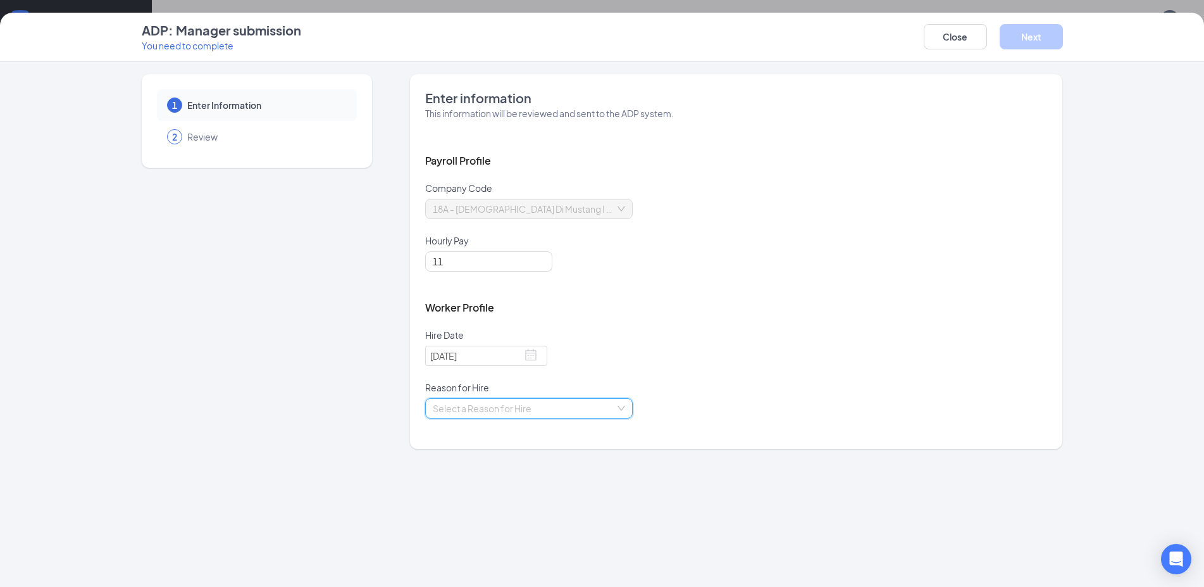
click at [527, 411] on input "search" at bounding box center [524, 408] width 183 height 19
click at [538, 440] on div "Existing Position" at bounding box center [529, 433] width 192 height 14
click at [1028, 32] on button "Next" at bounding box center [1031, 36] width 63 height 25
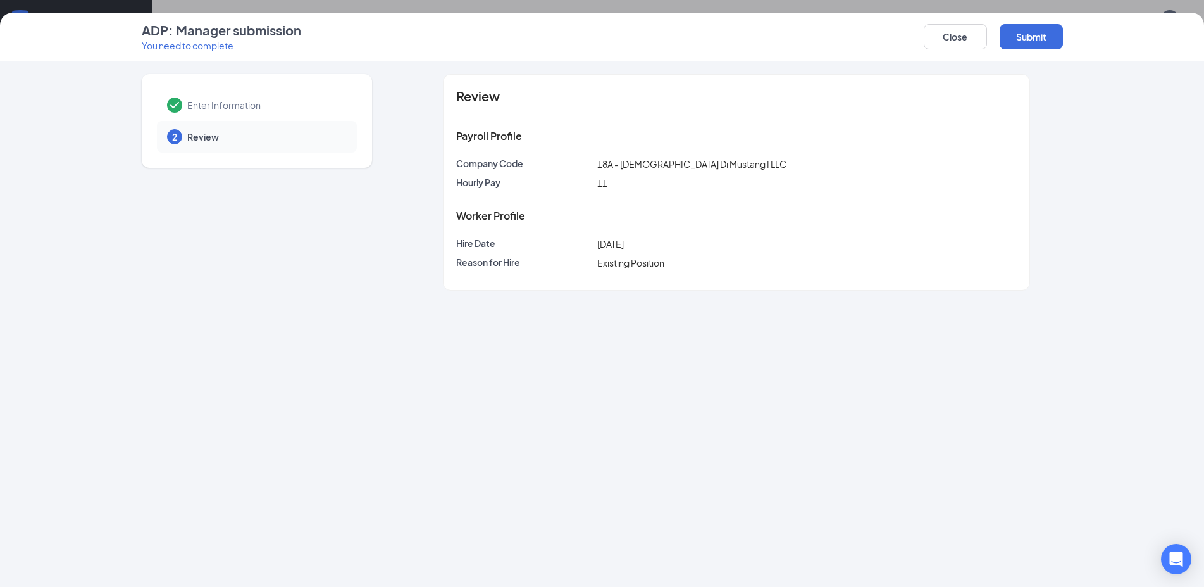
click at [1066, 34] on div "ADP: Manager submission You need to complete Close Submit" at bounding box center [602, 37] width 972 height 30
click at [1040, 41] on button "Submit" at bounding box center [1031, 36] width 63 height 25
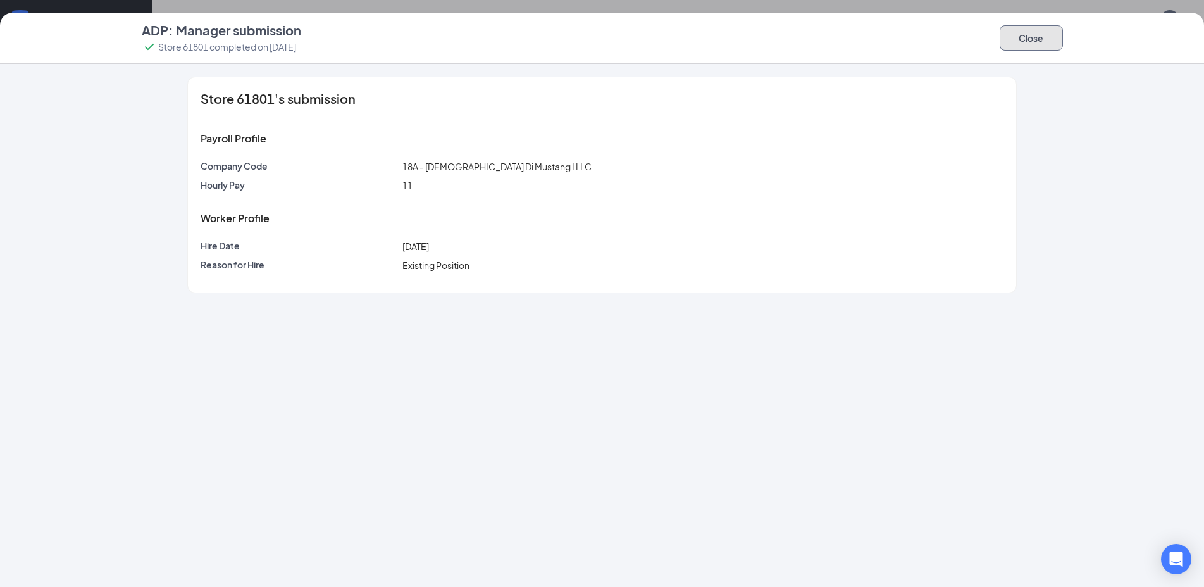
click at [1018, 37] on button "Close" at bounding box center [1031, 37] width 63 height 25
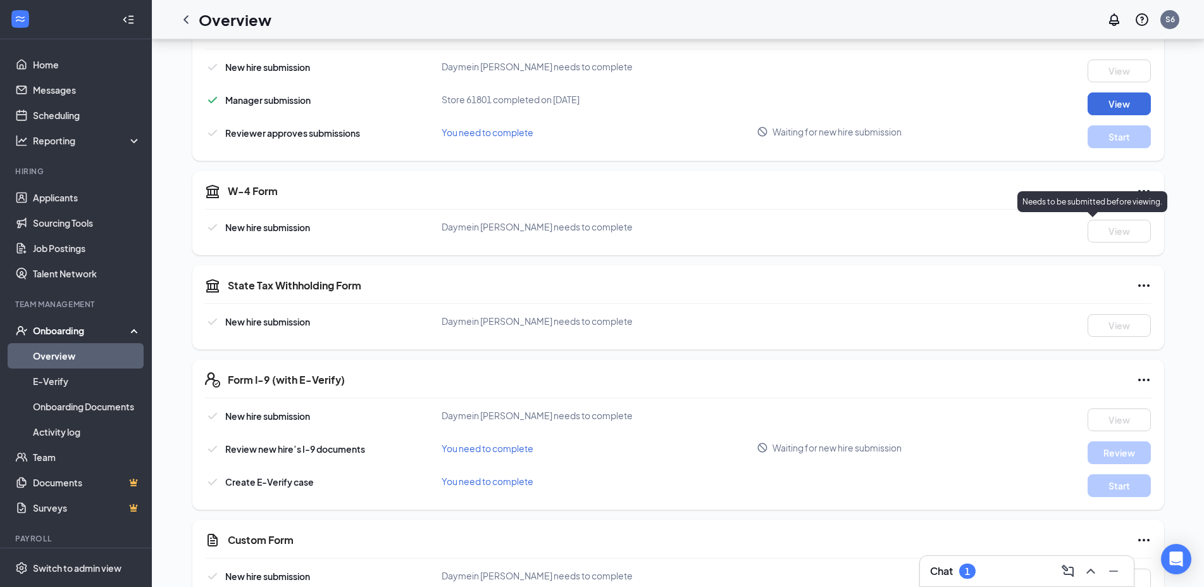
scroll to position [129, 0]
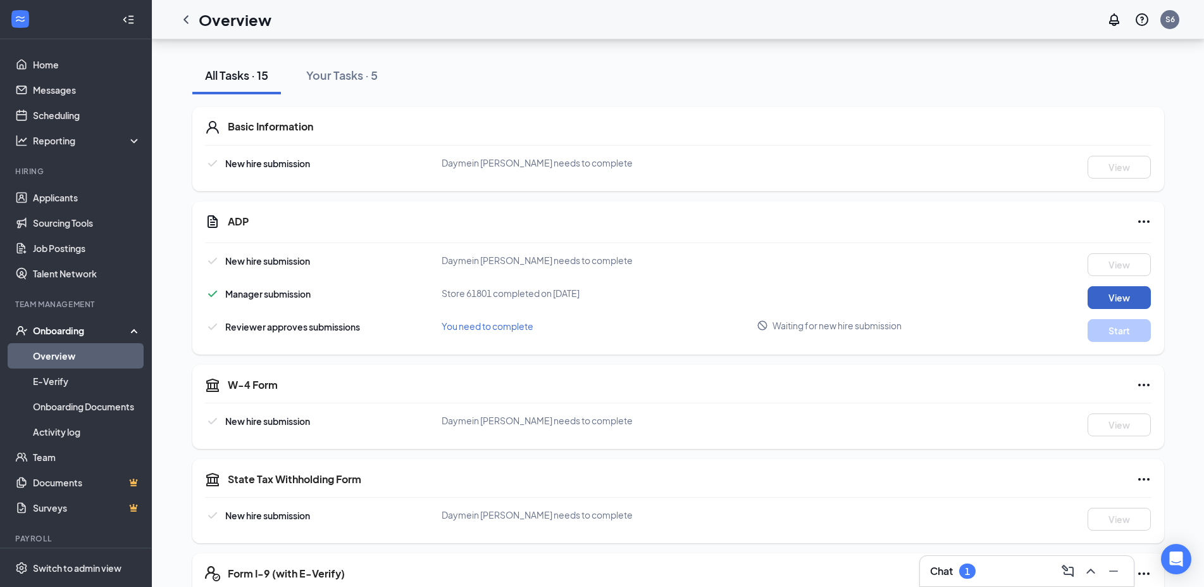
click at [1134, 295] on button "View" at bounding box center [1119, 297] width 63 height 23
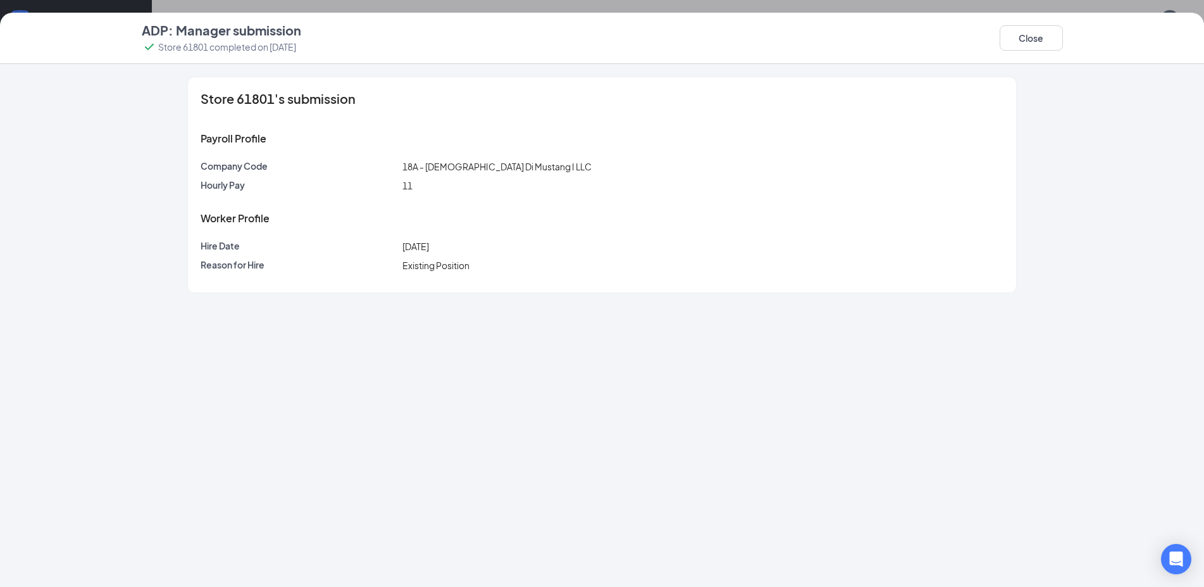
scroll to position [194, 0]
click at [1031, 39] on button "Close" at bounding box center [1031, 37] width 63 height 25
